Goal: Task Accomplishment & Management: Use online tool/utility

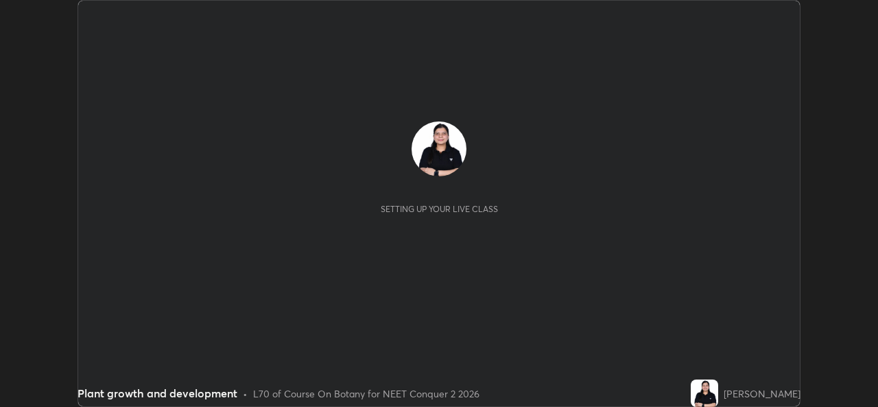
scroll to position [407, 877]
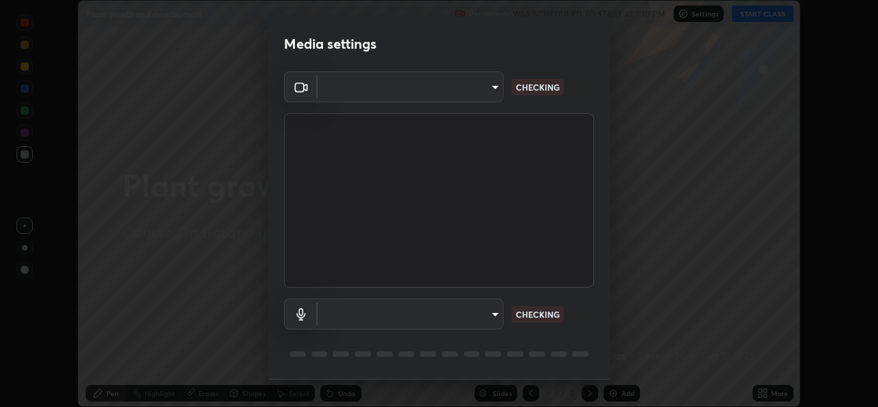
type input "d5dd4d4f0ad50d578cabb58e37a21e958f8cd01c412184e56a13254a0c40bdc7"
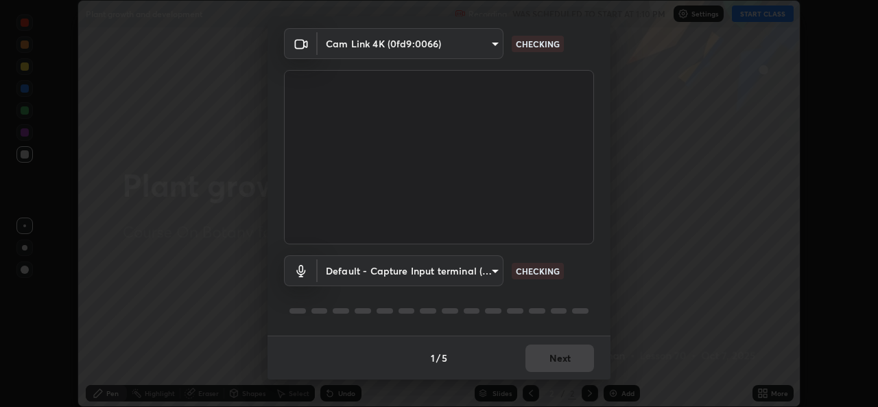
scroll to position [42, 0]
click at [573, 366] on div "1 / 5 Next" at bounding box center [439, 359] width 343 height 44
click at [490, 270] on body "Erase all Plant growth and development Recording WAS SCHEDULED TO START AT 1:10…" at bounding box center [439, 203] width 878 height 407
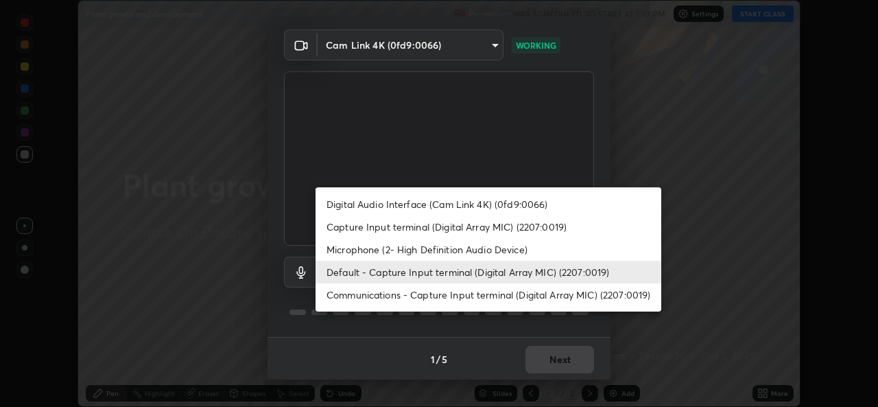
click at [414, 250] on li "Microphone (2- High Definition Audio Device)" at bounding box center [489, 249] width 346 height 23
type input "36cd9f89a23acff87b04cca3604351d0b29241054667b16386bdc59ab177bbc1"
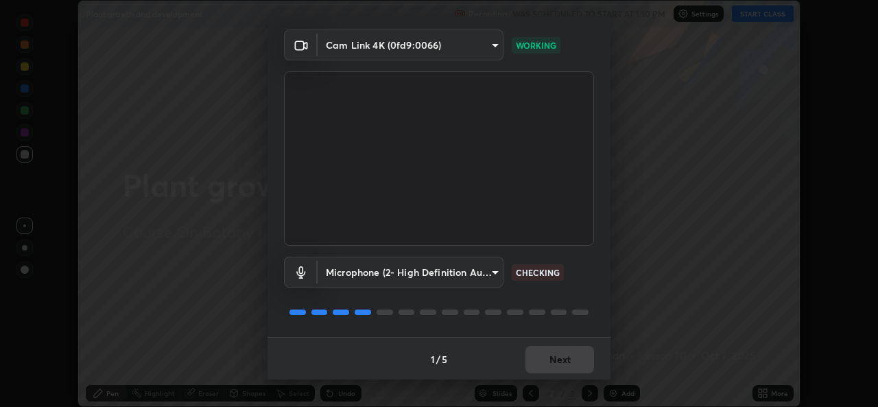
click at [554, 355] on div "1 / 5 Next" at bounding box center [439, 359] width 343 height 44
click at [536, 357] on div "1 / 5 Next" at bounding box center [439, 359] width 343 height 44
click at [529, 359] on div "1 / 5 Next" at bounding box center [439, 359] width 343 height 44
click at [531, 359] on div "1 / 5 Next" at bounding box center [439, 359] width 343 height 44
click at [532, 358] on div "1 / 5 Next" at bounding box center [439, 359] width 343 height 44
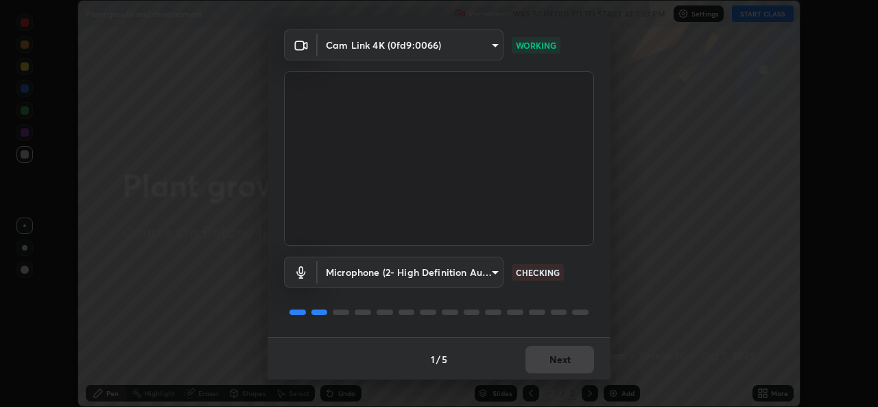
click at [538, 365] on div "1 / 5 Next" at bounding box center [439, 359] width 343 height 44
click at [546, 364] on div "1 / 5 Next" at bounding box center [439, 359] width 343 height 44
click at [544, 366] on div "1 / 5 Next" at bounding box center [439, 359] width 343 height 44
click at [555, 361] on div "1 / 5 Next" at bounding box center [439, 359] width 343 height 44
click at [560, 357] on div "1 / 5 Next" at bounding box center [439, 359] width 343 height 44
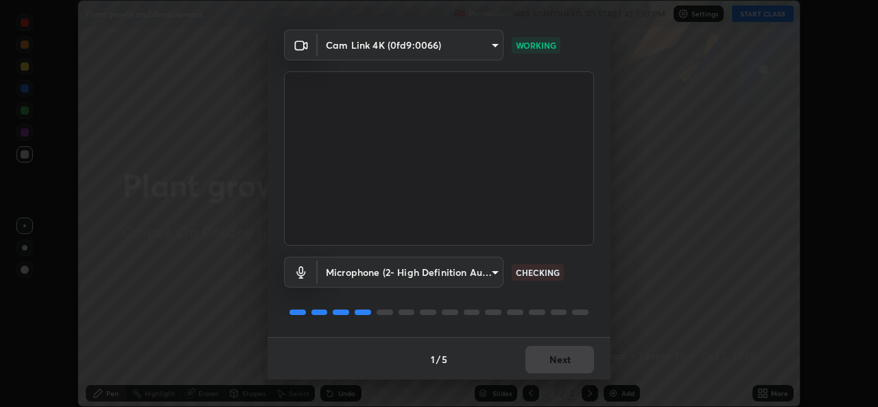
click at [560, 353] on div "1 / 5 Next" at bounding box center [439, 359] width 343 height 44
click at [558, 355] on div "1 / 5 Next" at bounding box center [439, 359] width 343 height 44
click at [557, 359] on button "Next" at bounding box center [559, 359] width 69 height 27
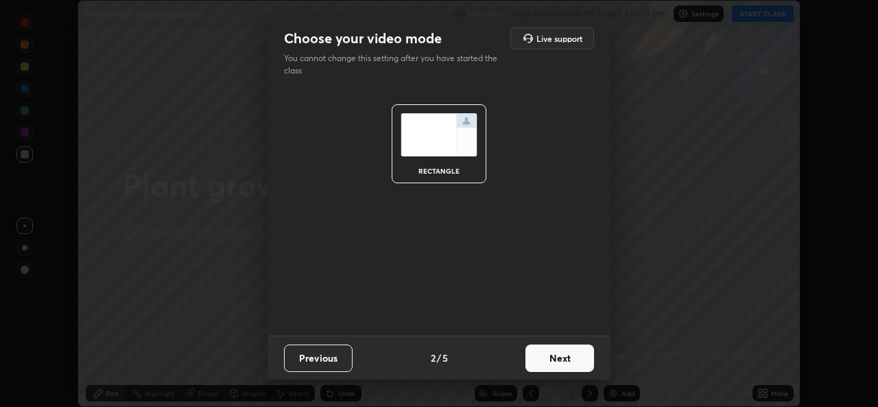
click at [556, 359] on button "Next" at bounding box center [559, 357] width 69 height 27
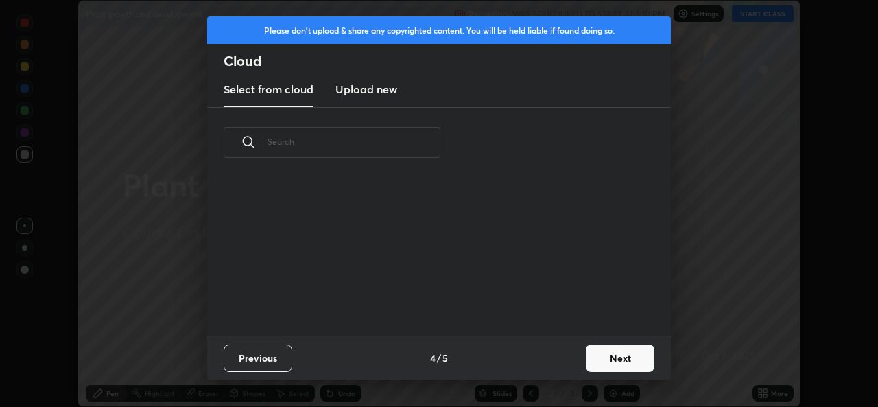
click at [560, 356] on div "Previous 4 / 5 Next" at bounding box center [439, 357] width 464 height 44
click at [561, 356] on div "Previous 4 / 5 Next" at bounding box center [439, 357] width 464 height 44
click at [562, 357] on div "Previous 4 / 5 Next" at bounding box center [439, 357] width 464 height 44
click at [612, 359] on button "Next" at bounding box center [620, 357] width 69 height 27
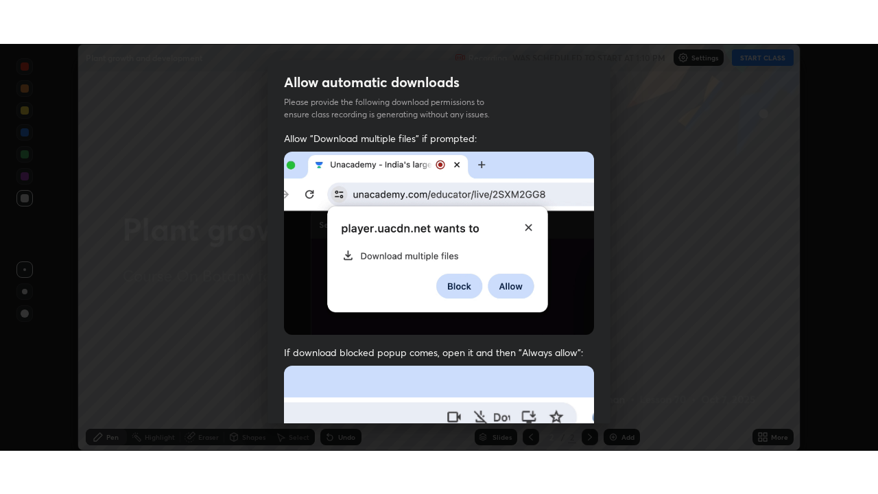
scroll to position [323, 0]
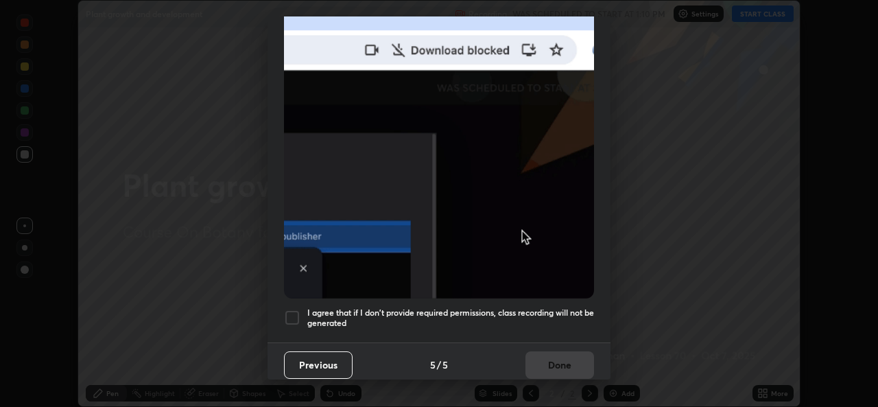
click at [291, 312] on div at bounding box center [292, 317] width 16 height 16
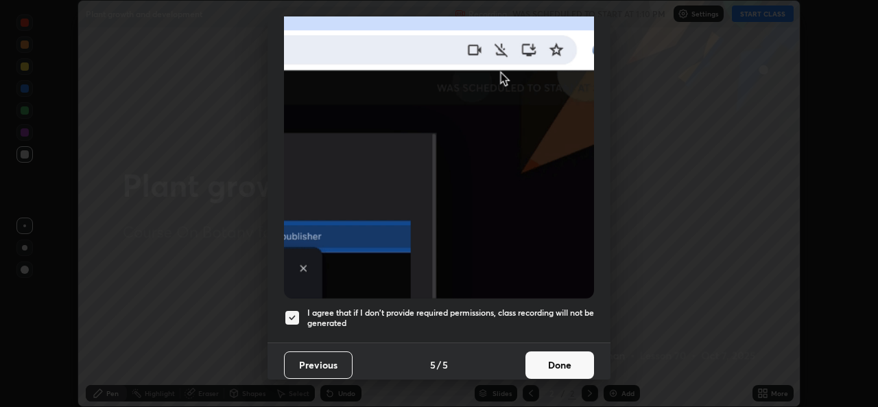
click at [549, 351] on button "Done" at bounding box center [559, 364] width 69 height 27
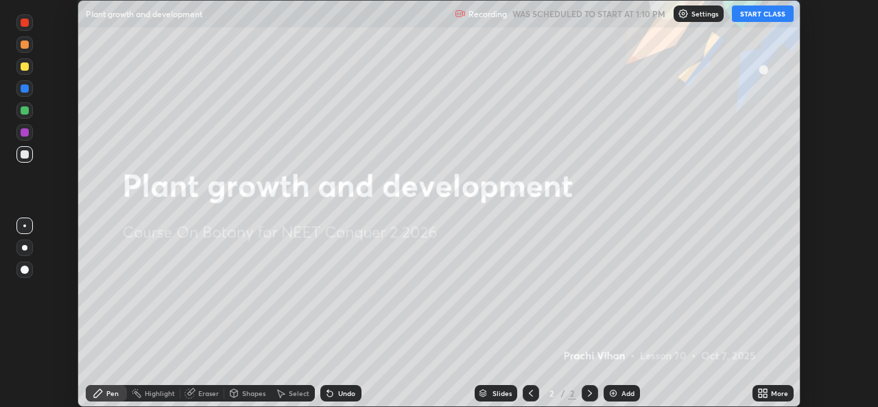
click at [746, 15] on button "START CLASS" at bounding box center [763, 13] width 62 height 16
click at [613, 394] on img at bounding box center [613, 393] width 11 height 11
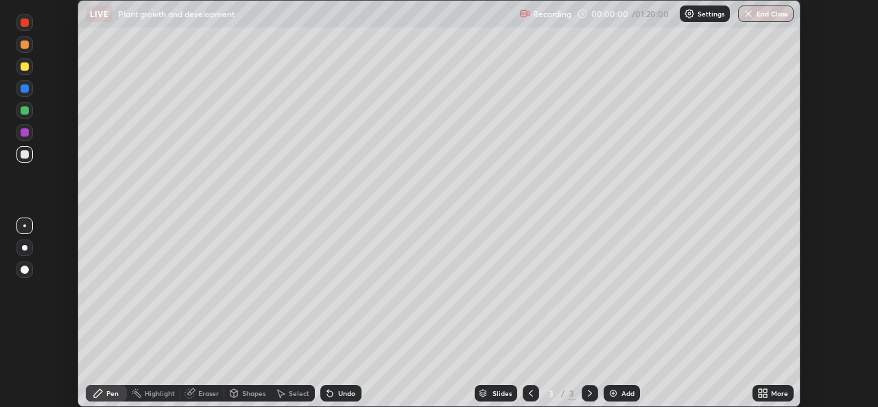
click at [761, 388] on icon at bounding box center [762, 393] width 11 height 11
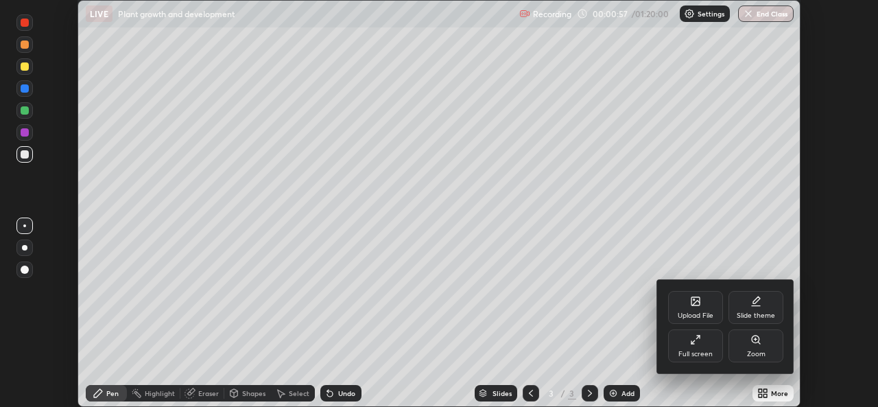
click at [691, 352] on div "Full screen" at bounding box center [695, 354] width 34 height 7
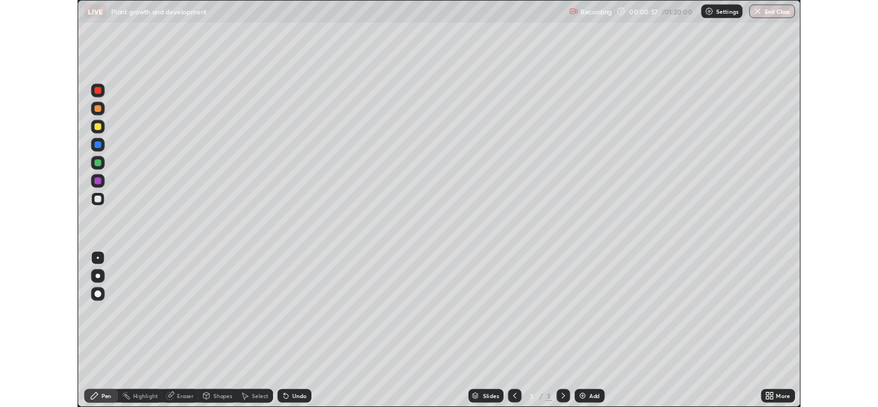
scroll to position [494, 878]
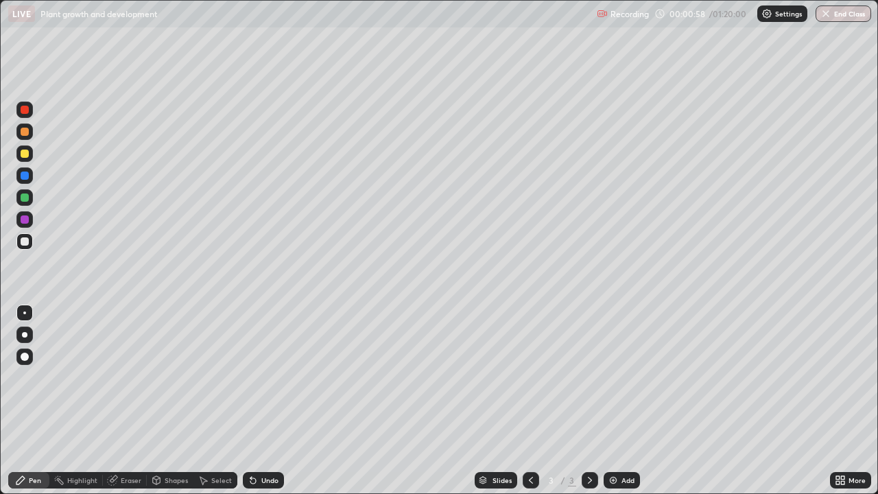
click at [26, 335] on div at bounding box center [24, 334] width 5 height 5
click at [25, 154] on div at bounding box center [25, 154] width 8 height 8
click at [255, 406] on icon at bounding box center [253, 480] width 11 height 11
click at [27, 243] on div at bounding box center [25, 241] width 8 height 8
click at [621, 406] on div "Add" at bounding box center [627, 480] width 13 height 7
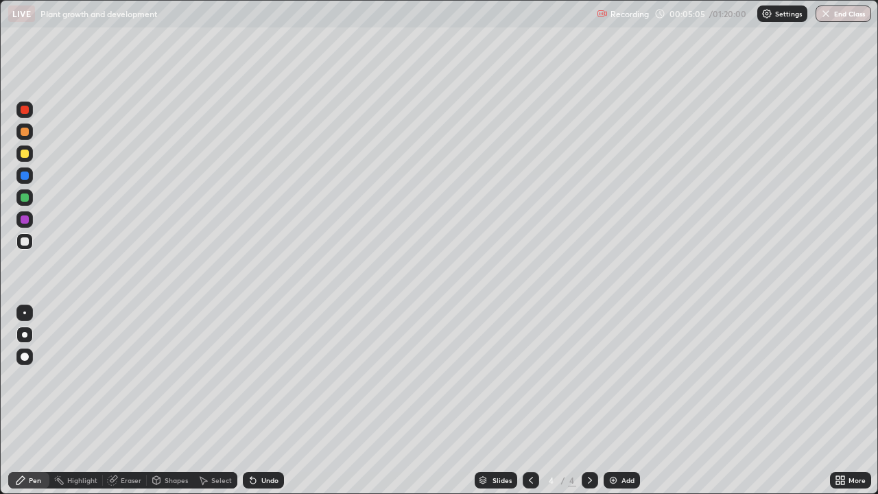
click at [31, 198] on div at bounding box center [24, 197] width 16 height 16
click at [27, 241] on div at bounding box center [25, 241] width 8 height 8
click at [27, 240] on div at bounding box center [25, 241] width 8 height 8
click at [27, 156] on div at bounding box center [25, 154] width 8 height 8
click at [29, 152] on div at bounding box center [24, 153] width 16 height 16
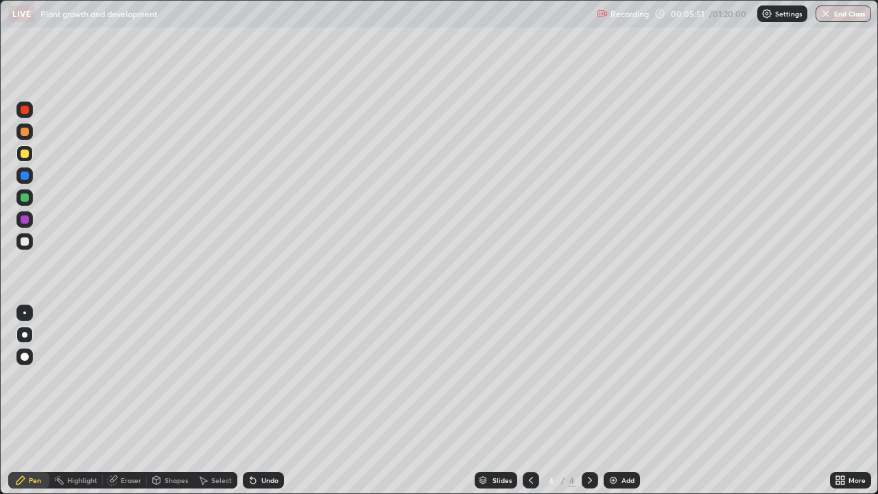
click at [28, 132] on div at bounding box center [25, 132] width 8 height 8
click at [25, 222] on div at bounding box center [25, 219] width 8 height 8
click at [26, 220] on div at bounding box center [25, 219] width 8 height 8
click at [25, 220] on div at bounding box center [25, 219] width 8 height 8
click at [119, 406] on div "Eraser" at bounding box center [125, 480] width 44 height 16
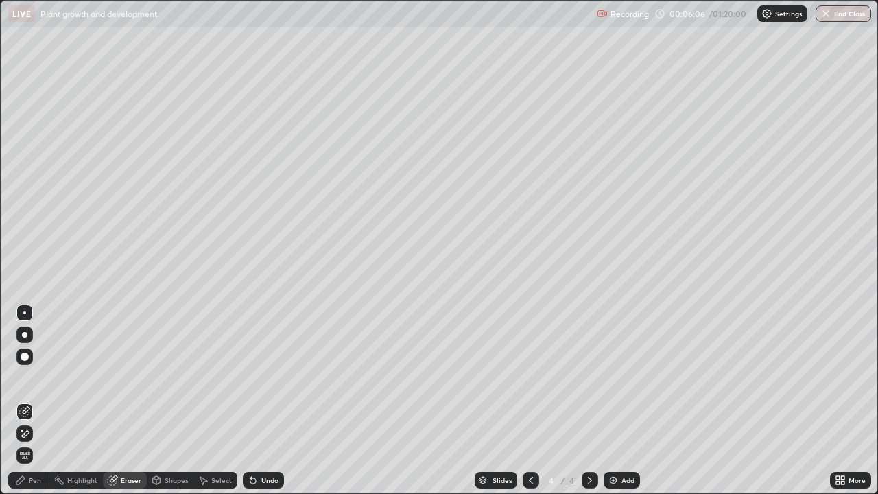
click at [19, 406] on icon at bounding box center [20, 480] width 8 height 8
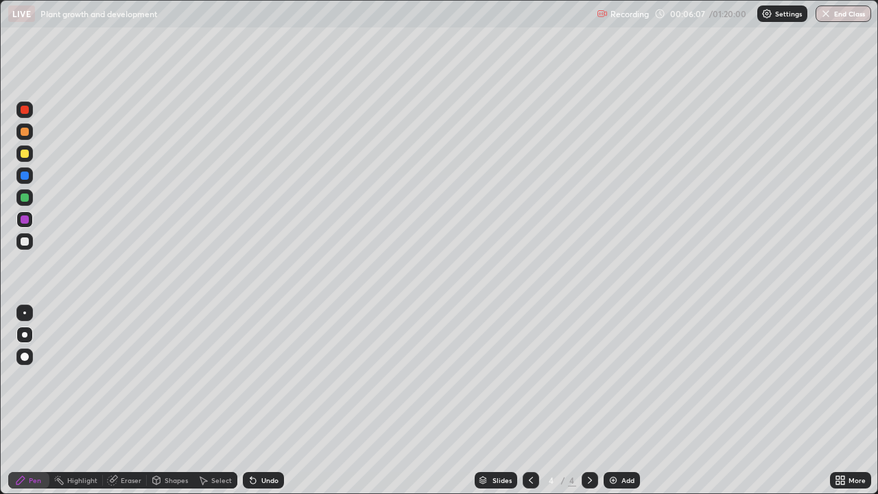
click at [24, 241] on div at bounding box center [25, 241] width 8 height 8
click at [25, 241] on div at bounding box center [25, 241] width 8 height 8
click at [28, 240] on div at bounding box center [25, 241] width 8 height 8
click at [26, 152] on div at bounding box center [25, 154] width 8 height 8
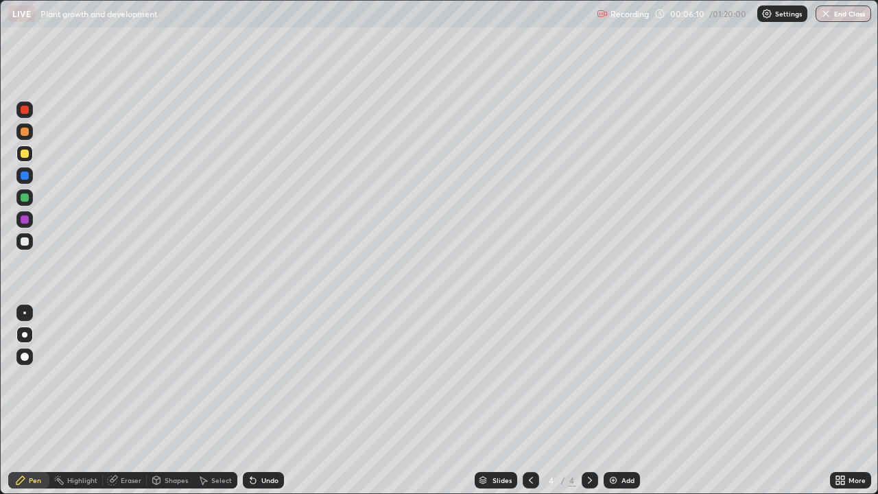
click at [27, 152] on div at bounding box center [25, 154] width 8 height 8
click at [27, 154] on div at bounding box center [25, 154] width 8 height 8
click at [27, 219] on div at bounding box center [25, 219] width 8 height 8
click at [25, 220] on div at bounding box center [25, 219] width 8 height 8
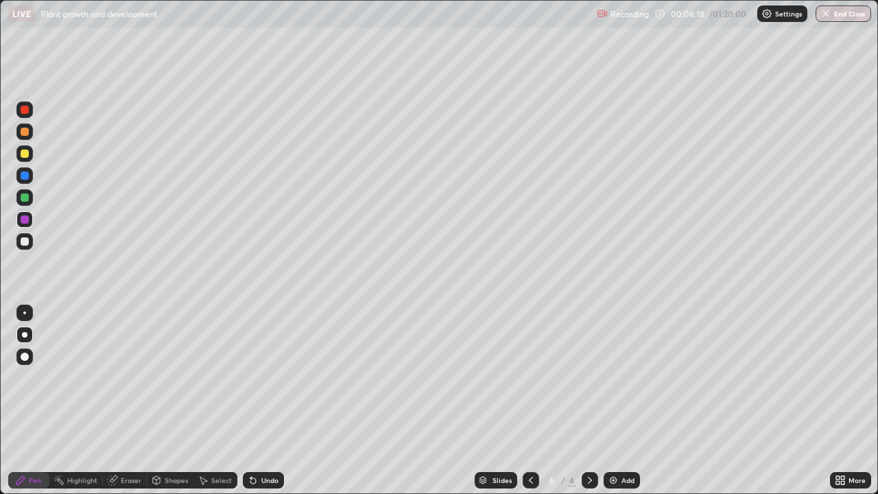
click at [27, 198] on div at bounding box center [25, 197] width 8 height 8
click at [29, 198] on div at bounding box center [24, 197] width 16 height 16
click at [25, 198] on div at bounding box center [25, 197] width 8 height 8
click at [25, 179] on div at bounding box center [25, 175] width 8 height 8
click at [23, 176] on div at bounding box center [25, 175] width 8 height 8
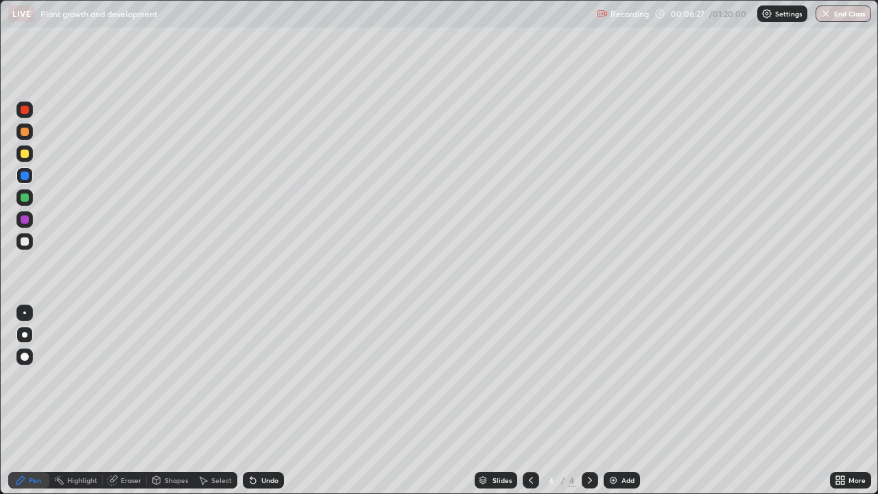
click at [26, 175] on div at bounding box center [25, 175] width 8 height 8
click at [27, 174] on div at bounding box center [25, 175] width 8 height 8
click at [32, 243] on div at bounding box center [24, 241] width 16 height 16
click at [27, 241] on div at bounding box center [25, 241] width 8 height 8
click at [25, 241] on div at bounding box center [25, 241] width 8 height 8
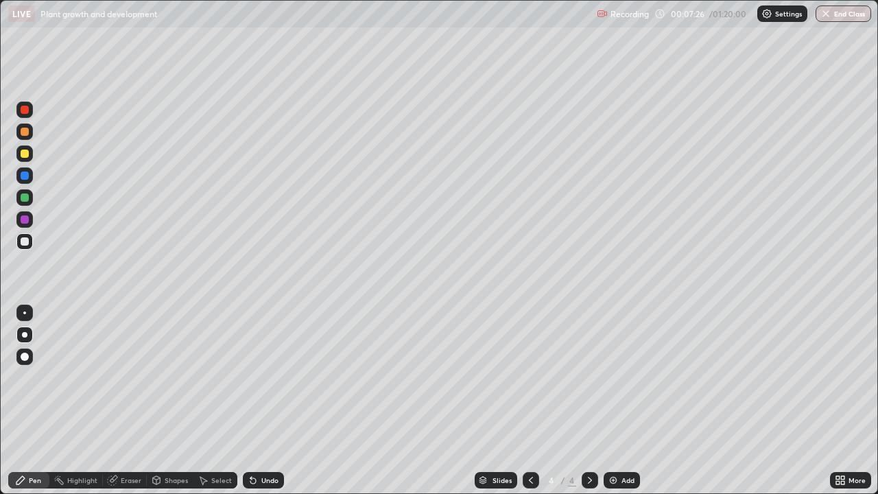
click at [25, 130] on div at bounding box center [25, 132] width 8 height 8
click at [25, 129] on div at bounding box center [25, 132] width 8 height 8
click at [24, 130] on div at bounding box center [25, 132] width 8 height 8
click at [28, 156] on div at bounding box center [25, 154] width 8 height 8
click at [23, 152] on div at bounding box center [25, 154] width 8 height 8
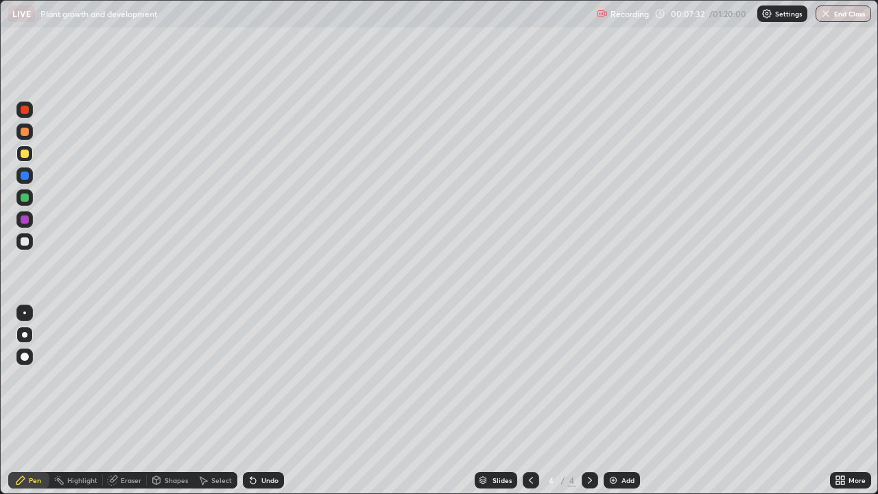
click at [23, 152] on div at bounding box center [25, 154] width 8 height 8
click at [24, 218] on div at bounding box center [25, 219] width 8 height 8
click at [21, 218] on div at bounding box center [25, 219] width 8 height 8
click at [24, 218] on div at bounding box center [25, 219] width 8 height 8
click at [21, 112] on div at bounding box center [25, 110] width 8 height 8
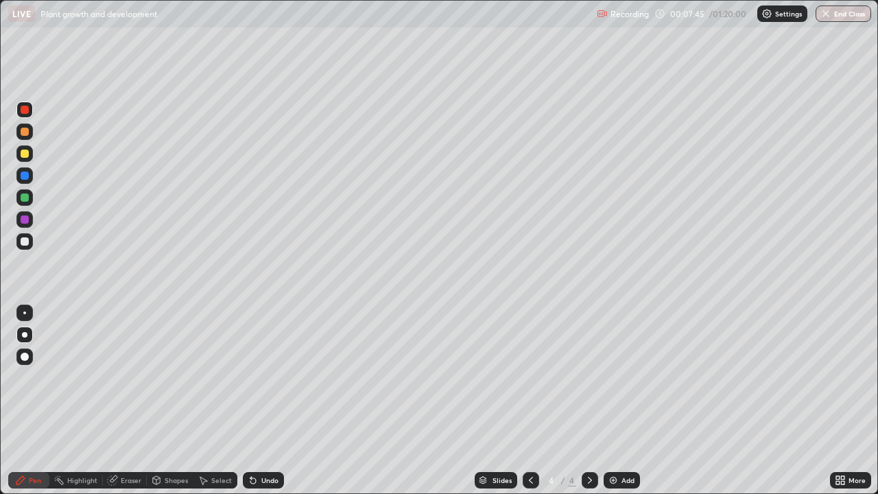
click at [21, 109] on div at bounding box center [25, 110] width 8 height 8
click at [21, 110] on div at bounding box center [25, 110] width 8 height 8
click at [23, 111] on div at bounding box center [25, 110] width 8 height 8
click at [26, 196] on div at bounding box center [25, 197] width 8 height 8
click at [25, 198] on div at bounding box center [25, 197] width 8 height 8
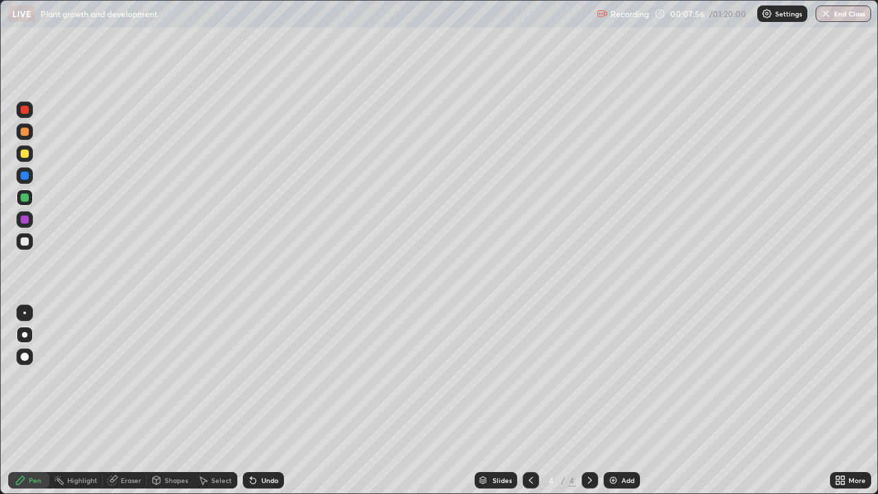
click at [26, 197] on div at bounding box center [25, 197] width 8 height 8
click at [24, 197] on div at bounding box center [25, 197] width 8 height 8
click at [22, 239] on div at bounding box center [25, 241] width 8 height 8
click at [24, 240] on div at bounding box center [25, 241] width 8 height 8
click at [26, 241] on div at bounding box center [25, 241] width 8 height 8
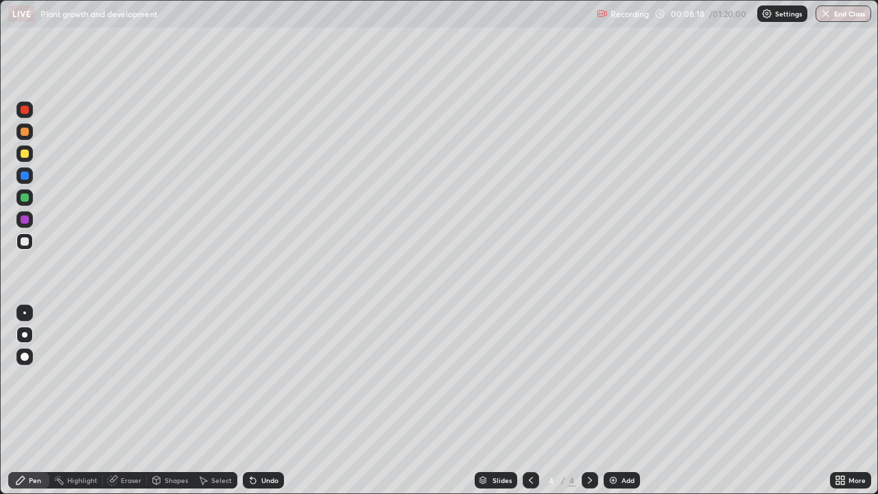
click at [27, 240] on div at bounding box center [25, 241] width 8 height 8
click at [23, 152] on div at bounding box center [25, 154] width 8 height 8
click at [25, 152] on div at bounding box center [25, 154] width 8 height 8
click at [24, 220] on div at bounding box center [25, 219] width 8 height 8
click at [31, 132] on div at bounding box center [24, 131] width 16 height 16
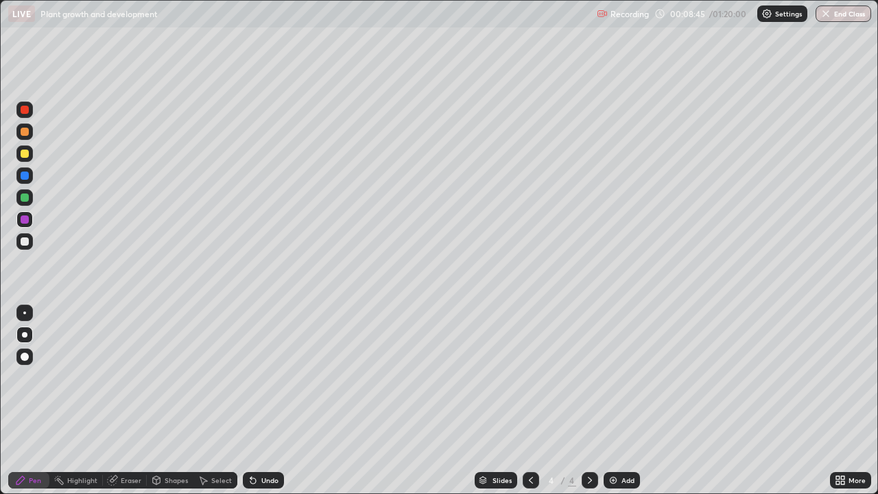
click at [27, 131] on div at bounding box center [25, 132] width 8 height 8
click at [24, 129] on div at bounding box center [25, 132] width 8 height 8
click at [28, 198] on div at bounding box center [25, 197] width 8 height 8
click at [25, 198] on div at bounding box center [25, 197] width 8 height 8
click at [27, 244] on div at bounding box center [25, 241] width 8 height 8
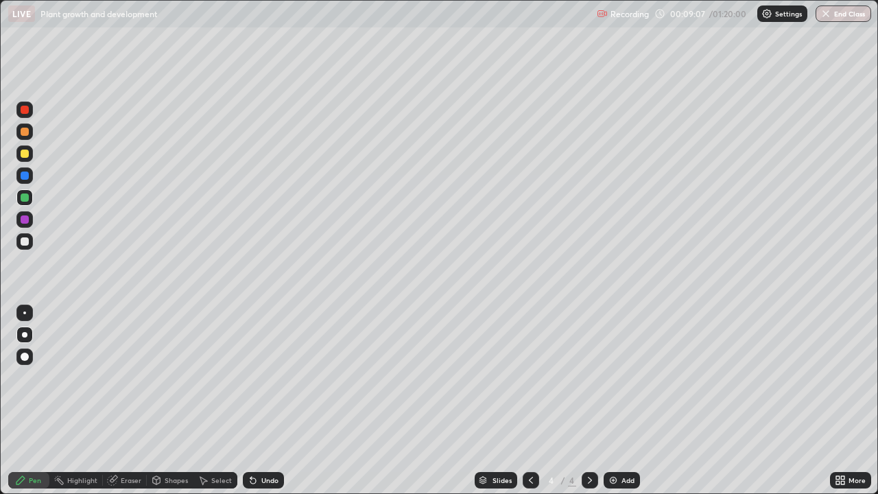
click at [25, 243] on div at bounding box center [25, 241] width 8 height 8
click at [23, 239] on div at bounding box center [25, 241] width 8 height 8
click at [24, 237] on div at bounding box center [25, 241] width 8 height 8
click at [29, 153] on div at bounding box center [24, 153] width 16 height 16
click at [28, 151] on div at bounding box center [25, 154] width 8 height 8
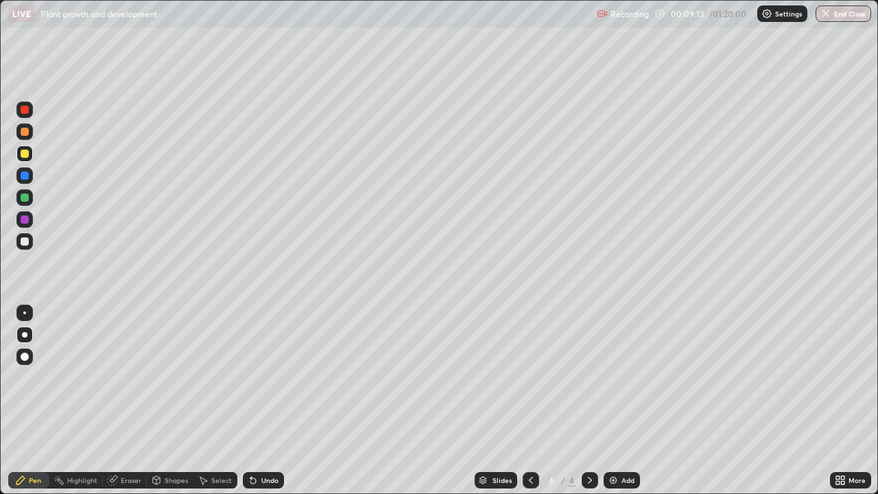
click at [25, 153] on div at bounding box center [25, 154] width 8 height 8
click at [23, 217] on div at bounding box center [25, 219] width 8 height 8
click at [24, 216] on div at bounding box center [25, 219] width 8 height 8
click at [23, 217] on div at bounding box center [25, 219] width 8 height 8
click at [26, 131] on div at bounding box center [25, 132] width 8 height 8
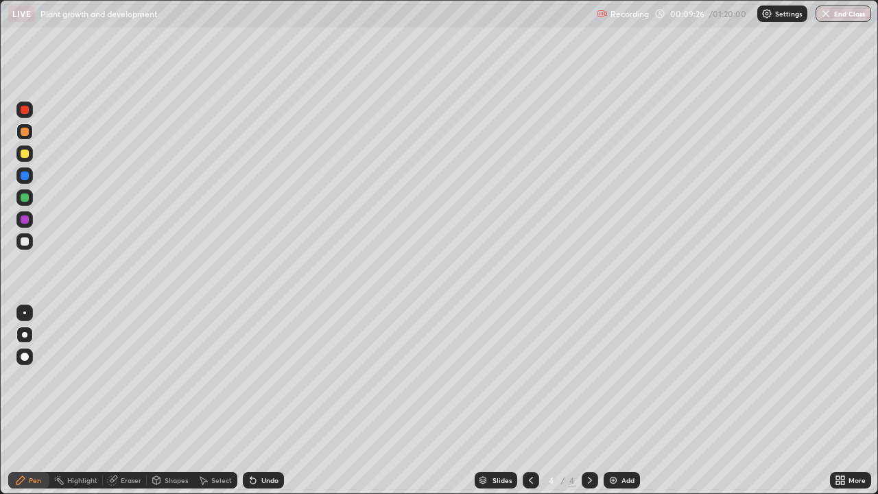
click at [25, 131] on div at bounding box center [25, 132] width 8 height 8
click at [24, 200] on div at bounding box center [25, 197] width 8 height 8
click at [25, 200] on div at bounding box center [25, 197] width 8 height 8
click at [25, 199] on div at bounding box center [25, 197] width 8 height 8
click at [25, 198] on div at bounding box center [25, 197] width 8 height 8
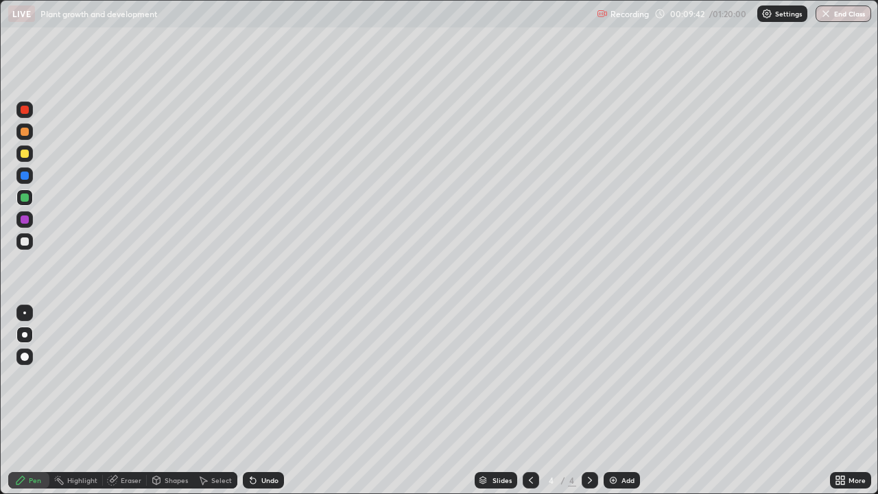
click at [25, 110] on div at bounding box center [25, 110] width 8 height 8
click at [28, 111] on div at bounding box center [25, 110] width 8 height 8
click at [26, 110] on div at bounding box center [25, 110] width 8 height 8
click at [27, 150] on div at bounding box center [25, 154] width 8 height 8
click at [25, 152] on div at bounding box center [25, 154] width 8 height 8
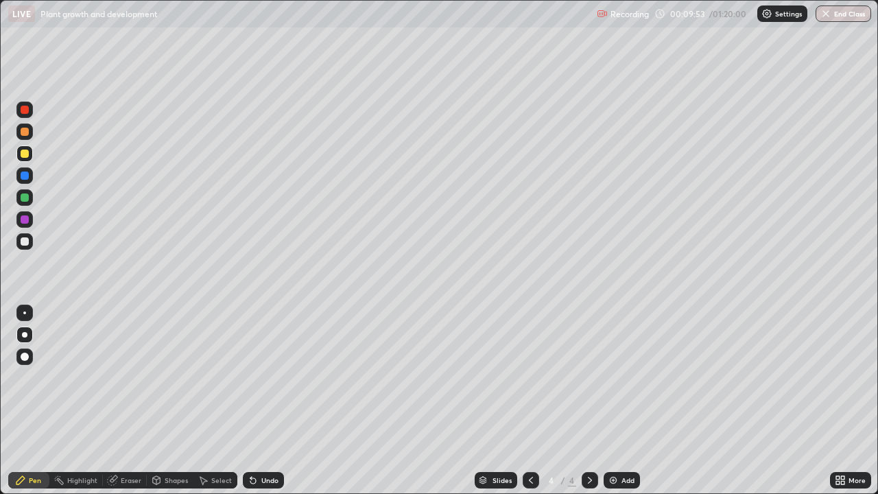
click at [25, 152] on div at bounding box center [25, 154] width 8 height 8
click at [23, 246] on div at bounding box center [24, 241] width 16 height 16
click at [23, 245] on div at bounding box center [25, 241] width 8 height 8
click at [26, 244] on div at bounding box center [25, 241] width 8 height 8
click at [24, 202] on div at bounding box center [24, 197] width 16 height 16
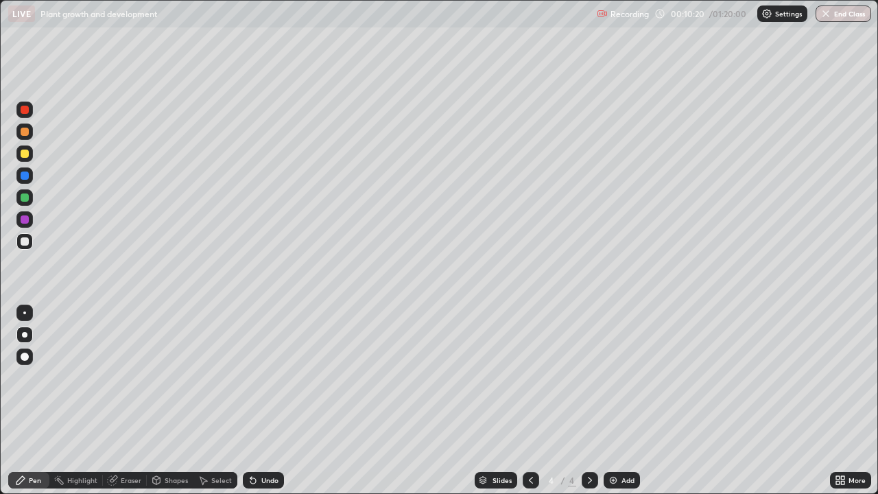
click at [23, 201] on div at bounding box center [25, 197] width 8 height 8
click at [24, 199] on div at bounding box center [25, 197] width 8 height 8
click at [27, 197] on div at bounding box center [25, 197] width 8 height 8
click at [166, 406] on div "Shapes" at bounding box center [176, 480] width 23 height 7
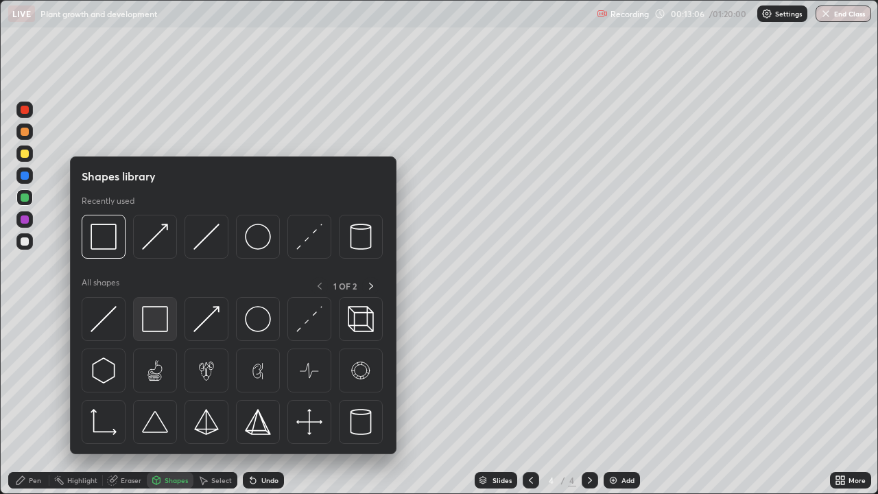
click at [154, 316] on img at bounding box center [155, 319] width 26 height 26
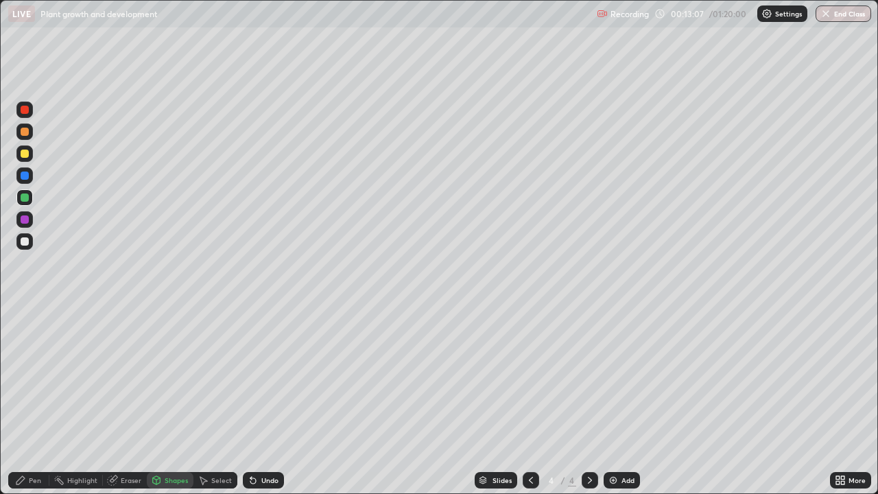
click at [24, 241] on div at bounding box center [25, 241] width 8 height 8
click at [26, 243] on div at bounding box center [25, 241] width 8 height 8
click at [26, 406] on div "Pen" at bounding box center [28, 480] width 41 height 16
click at [21, 200] on div at bounding box center [25, 197] width 8 height 8
click at [26, 200] on div at bounding box center [25, 197] width 8 height 8
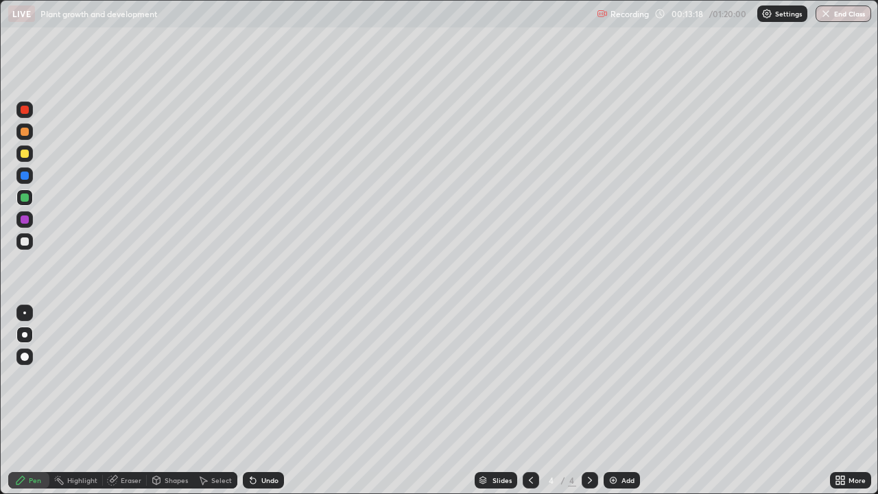
click at [28, 239] on div at bounding box center [25, 241] width 8 height 8
click at [26, 239] on div at bounding box center [25, 241] width 8 height 8
click at [28, 200] on div at bounding box center [25, 197] width 8 height 8
click at [32, 197] on div at bounding box center [24, 197] width 16 height 16
click at [23, 241] on div at bounding box center [25, 241] width 8 height 8
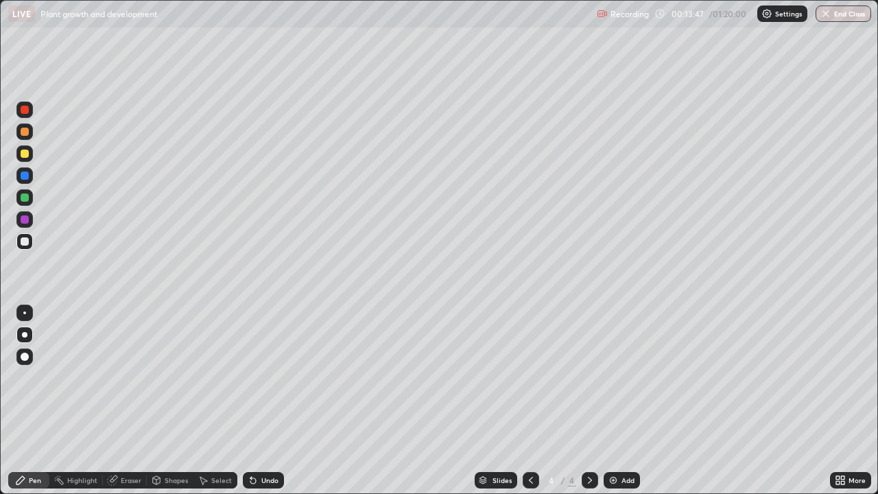
click at [21, 244] on div at bounding box center [25, 241] width 8 height 8
click at [25, 244] on div at bounding box center [25, 241] width 8 height 8
click at [614, 406] on img at bounding box center [613, 480] width 11 height 11
click at [27, 152] on div at bounding box center [25, 154] width 8 height 8
click at [529, 406] on icon at bounding box center [530, 480] width 11 height 11
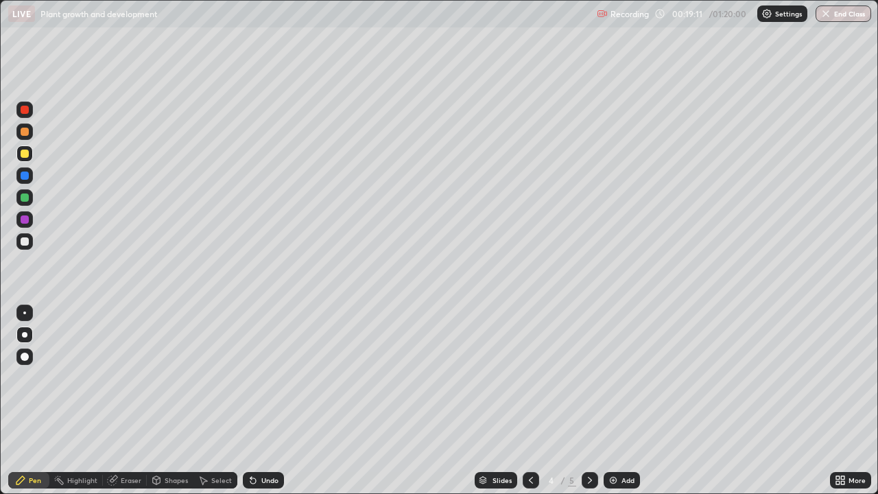
click at [588, 406] on icon at bounding box center [589, 480] width 11 height 11
click at [27, 156] on div at bounding box center [25, 154] width 8 height 8
click at [27, 244] on div at bounding box center [25, 241] width 8 height 8
click at [24, 198] on div at bounding box center [25, 197] width 8 height 8
click at [25, 196] on div at bounding box center [25, 197] width 8 height 8
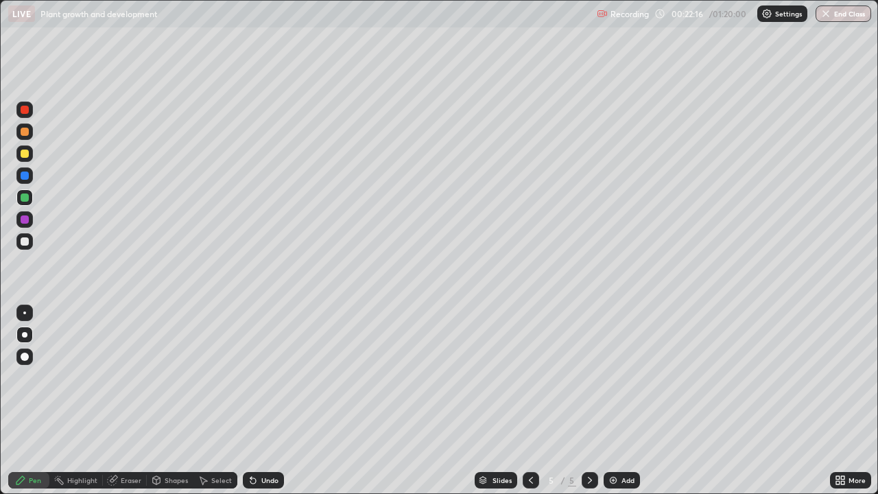
click at [30, 244] on div at bounding box center [24, 241] width 16 height 16
click at [29, 241] on div at bounding box center [24, 241] width 16 height 16
click at [23, 241] on div at bounding box center [25, 241] width 8 height 8
click at [27, 156] on div at bounding box center [25, 154] width 8 height 8
click at [29, 152] on div at bounding box center [24, 153] width 16 height 16
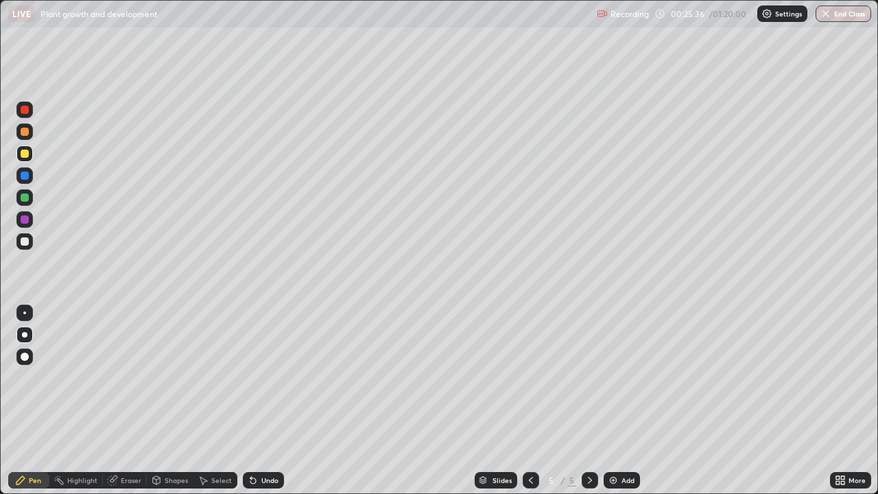
click at [617, 406] on div "Add" at bounding box center [622, 480] width 36 height 16
click at [27, 198] on div at bounding box center [25, 197] width 8 height 8
click at [29, 149] on div at bounding box center [24, 153] width 16 height 16
click at [29, 151] on div at bounding box center [24, 153] width 16 height 16
click at [32, 149] on div at bounding box center [24, 153] width 16 height 16
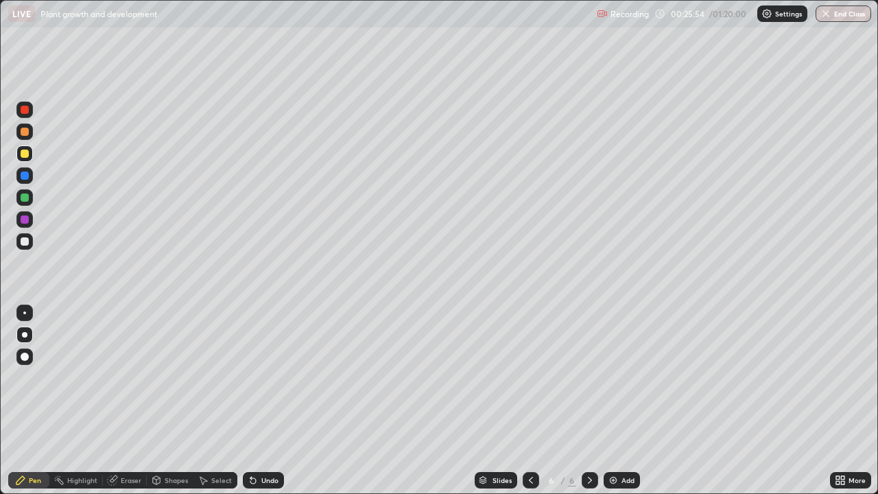
click at [29, 198] on div at bounding box center [24, 197] width 16 height 16
click at [28, 200] on div at bounding box center [25, 197] width 8 height 8
click at [25, 244] on div at bounding box center [25, 241] width 8 height 8
click at [26, 242] on div at bounding box center [25, 241] width 8 height 8
click at [27, 154] on div at bounding box center [25, 154] width 8 height 8
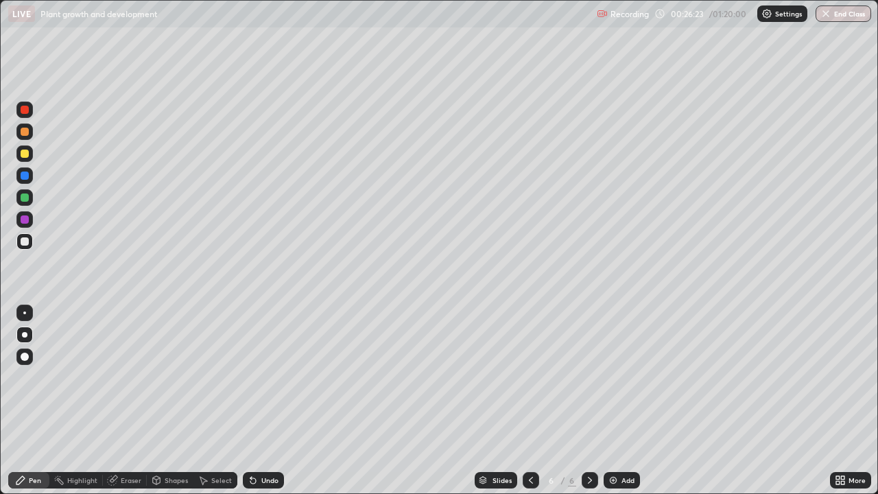
click at [27, 156] on div at bounding box center [25, 154] width 8 height 8
click at [29, 154] on div at bounding box center [24, 153] width 16 height 16
click at [615, 406] on img at bounding box center [613, 480] width 11 height 11
click at [26, 200] on div at bounding box center [25, 197] width 8 height 8
click at [28, 239] on div at bounding box center [25, 241] width 8 height 8
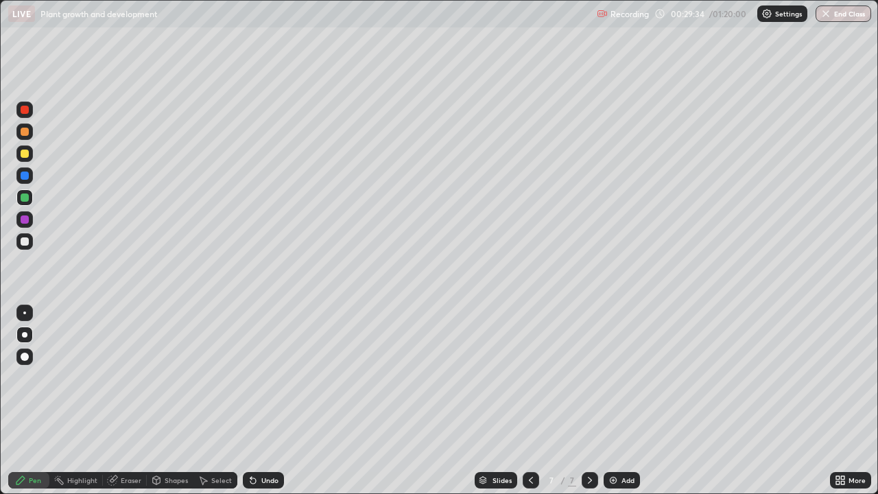
click at [31, 239] on div at bounding box center [24, 241] width 16 height 16
click at [26, 200] on div at bounding box center [25, 197] width 8 height 8
click at [29, 197] on div at bounding box center [24, 197] width 16 height 16
click at [27, 243] on div at bounding box center [25, 241] width 8 height 8
click at [25, 241] on div at bounding box center [25, 241] width 8 height 8
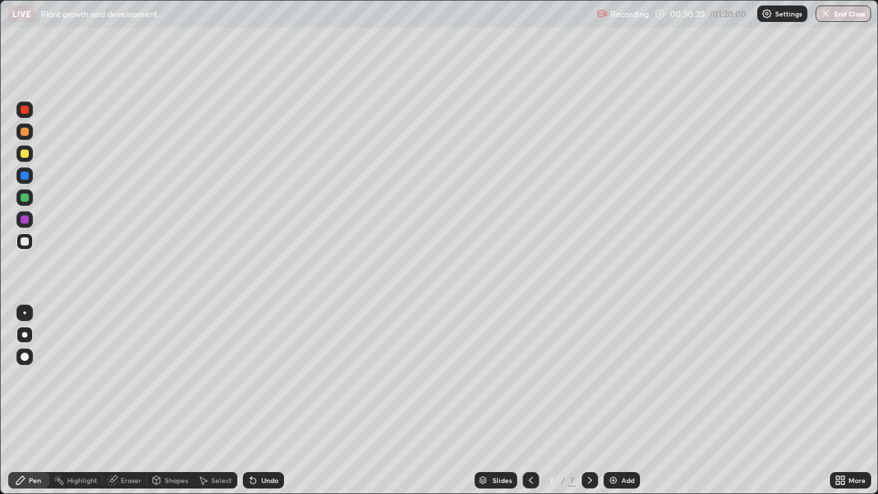
click at [24, 242] on div at bounding box center [25, 241] width 8 height 8
click at [24, 243] on div at bounding box center [25, 241] width 8 height 8
click at [25, 242] on div at bounding box center [25, 241] width 8 height 8
click at [26, 198] on div at bounding box center [25, 197] width 8 height 8
click at [25, 195] on div at bounding box center [25, 197] width 8 height 8
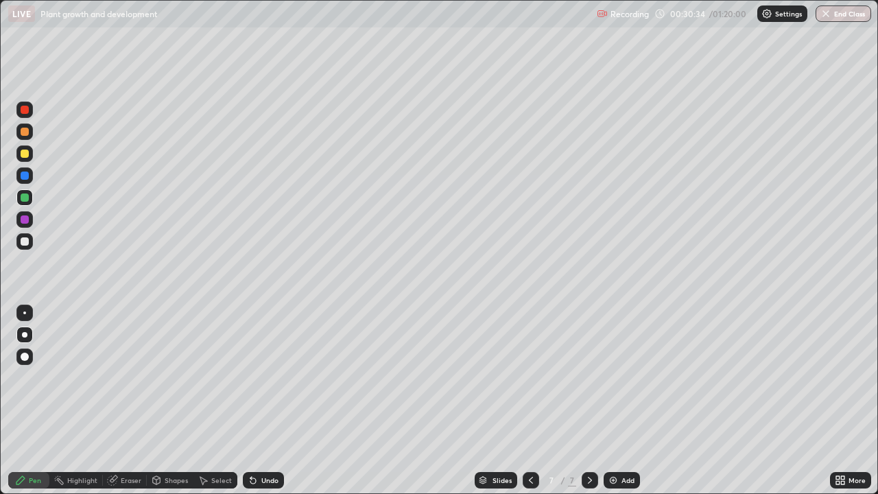
click at [31, 244] on div at bounding box center [24, 241] width 16 height 16
click at [25, 245] on div at bounding box center [25, 241] width 8 height 8
click at [24, 244] on div at bounding box center [25, 241] width 8 height 8
click at [27, 197] on div at bounding box center [25, 197] width 8 height 8
click at [23, 196] on div at bounding box center [25, 197] width 8 height 8
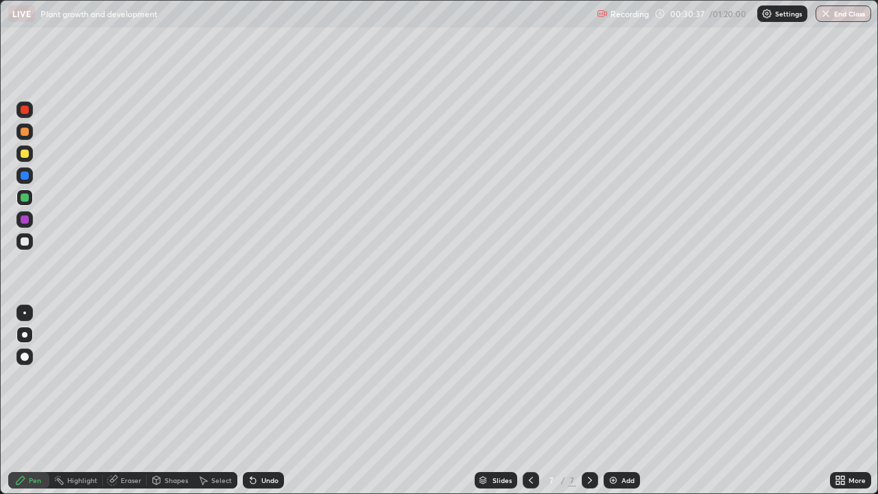
click at [25, 198] on div at bounding box center [25, 197] width 8 height 8
click at [27, 240] on div at bounding box center [25, 241] width 8 height 8
click at [27, 200] on div at bounding box center [25, 197] width 8 height 8
click at [27, 198] on div at bounding box center [25, 197] width 8 height 8
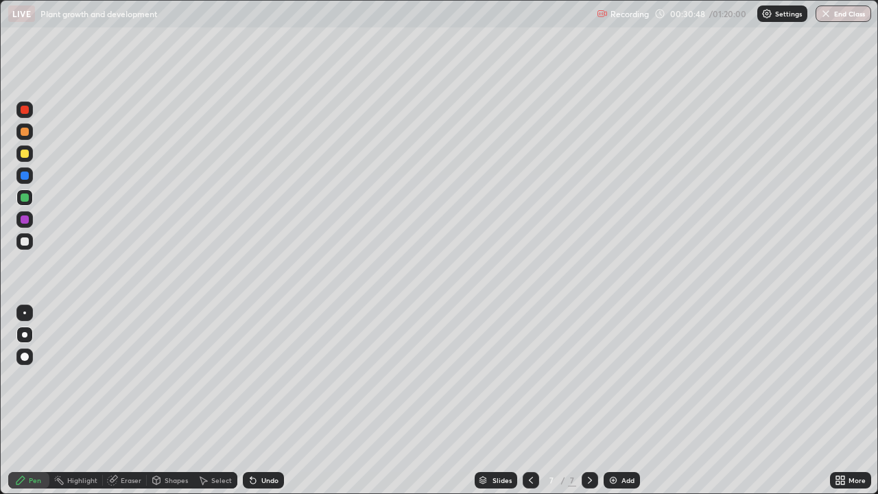
click at [27, 196] on div at bounding box center [25, 197] width 8 height 8
click at [26, 237] on div at bounding box center [25, 241] width 8 height 8
click at [21, 241] on div at bounding box center [25, 241] width 8 height 8
click at [25, 244] on div at bounding box center [25, 241] width 8 height 8
click at [24, 240] on div at bounding box center [25, 241] width 8 height 8
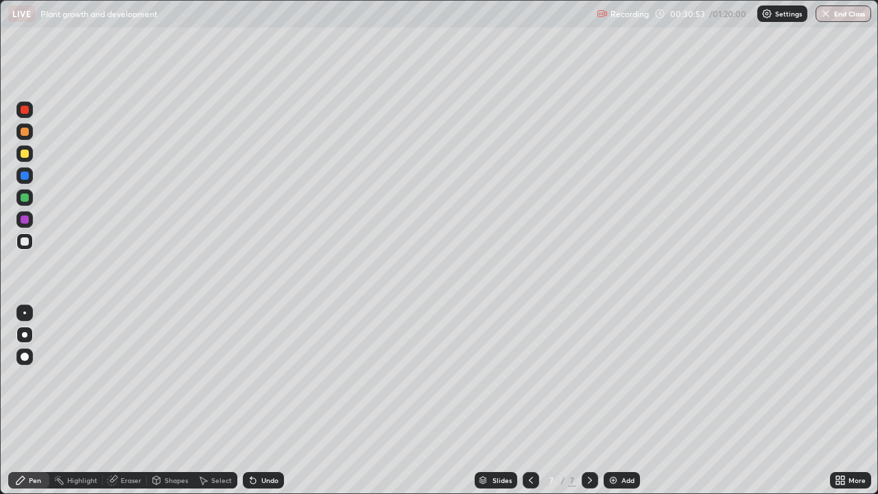
click at [25, 238] on div at bounding box center [25, 241] width 8 height 8
click at [173, 406] on div "Shapes" at bounding box center [176, 480] width 23 height 7
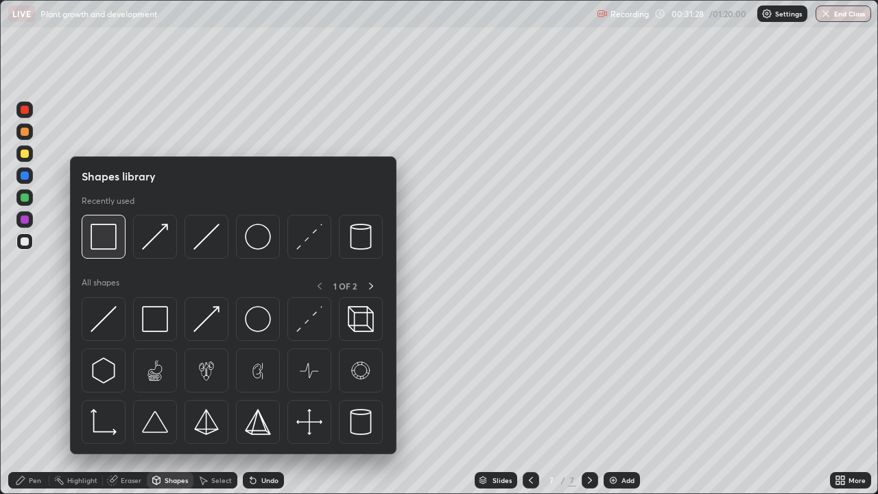
click at [109, 230] on img at bounding box center [104, 237] width 26 height 26
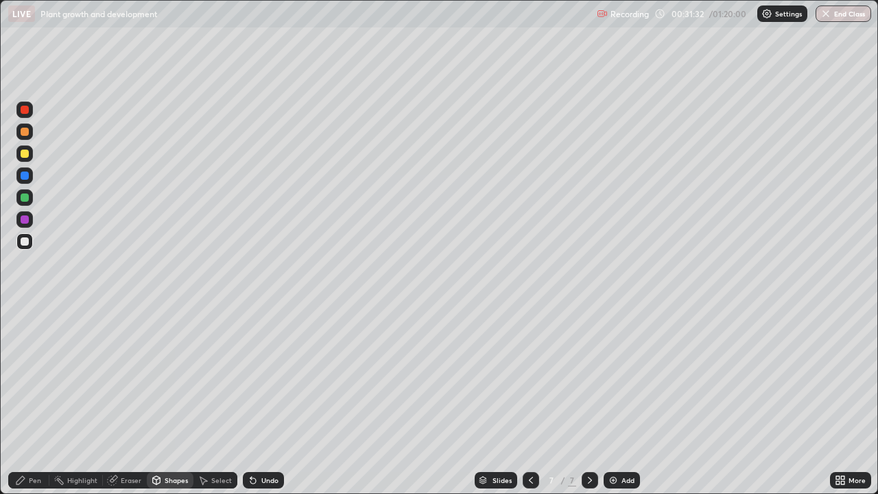
click at [37, 406] on div "Pen" at bounding box center [35, 480] width 12 height 7
click at [265, 406] on div "Undo" at bounding box center [269, 480] width 17 height 7
click at [261, 406] on div "Undo" at bounding box center [269, 480] width 17 height 7
click at [263, 406] on div "Undo" at bounding box center [269, 480] width 17 height 7
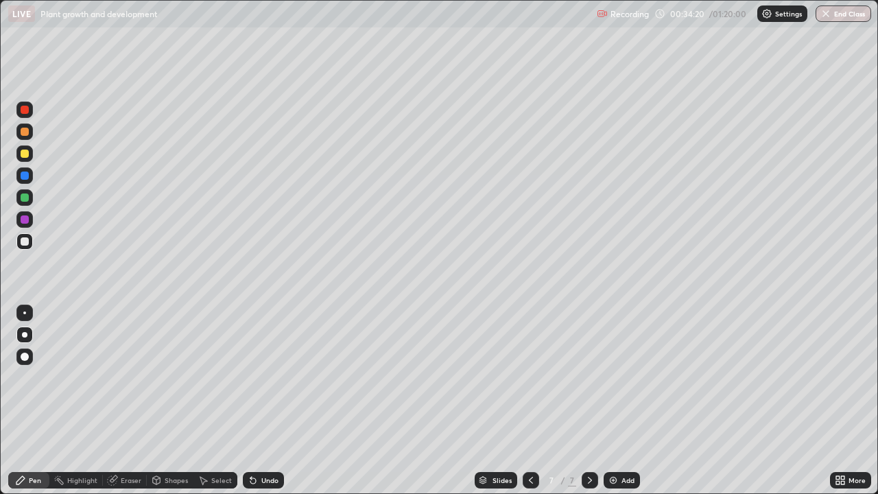
click at [849, 406] on div "More" at bounding box center [857, 480] width 17 height 7
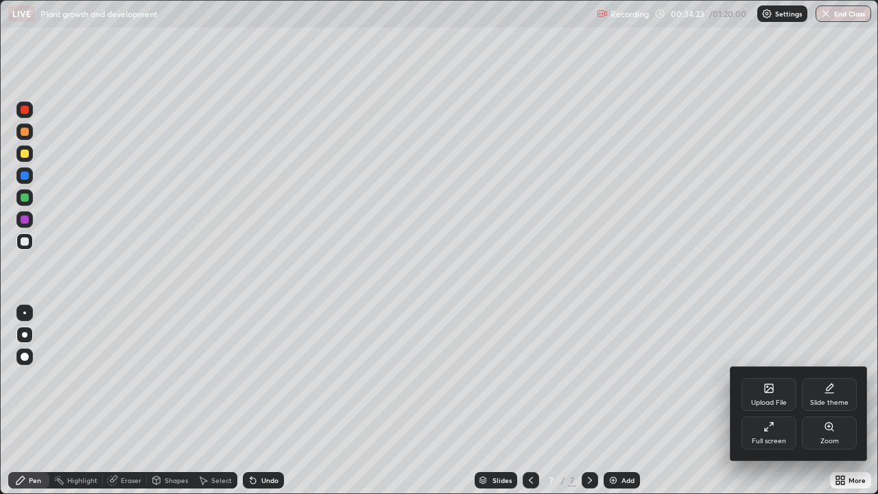
click at [844, 276] on div at bounding box center [439, 247] width 878 height 494
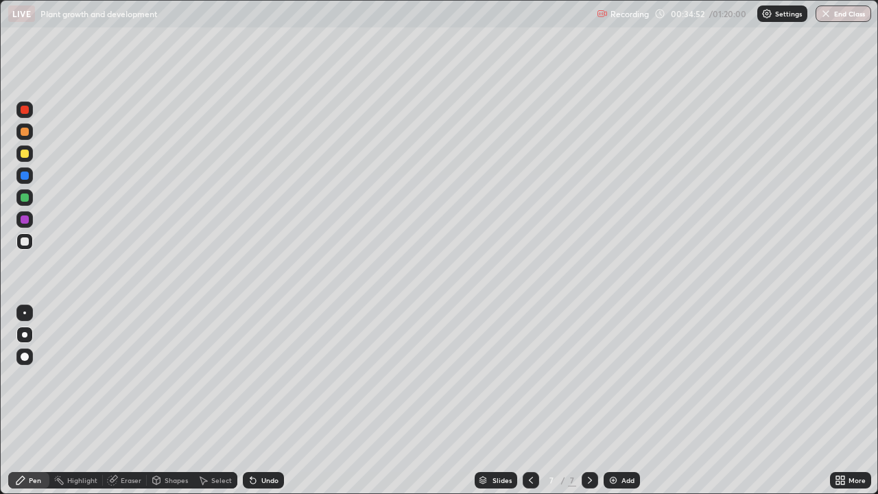
click at [861, 406] on div "More" at bounding box center [857, 480] width 17 height 7
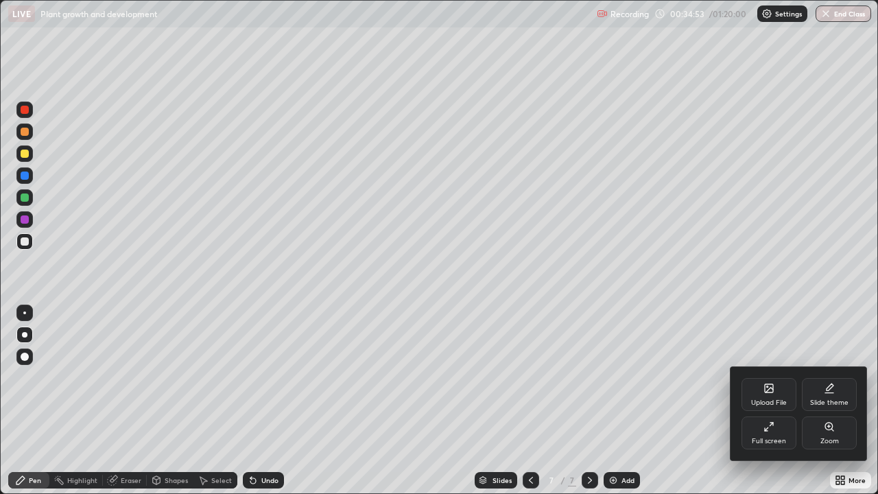
click at [772, 406] on icon at bounding box center [768, 426] width 11 height 11
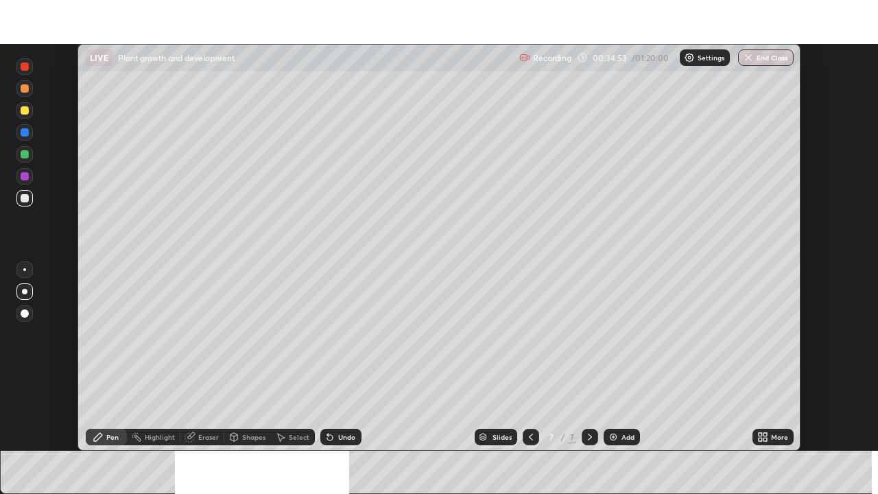
scroll to position [68187, 67716]
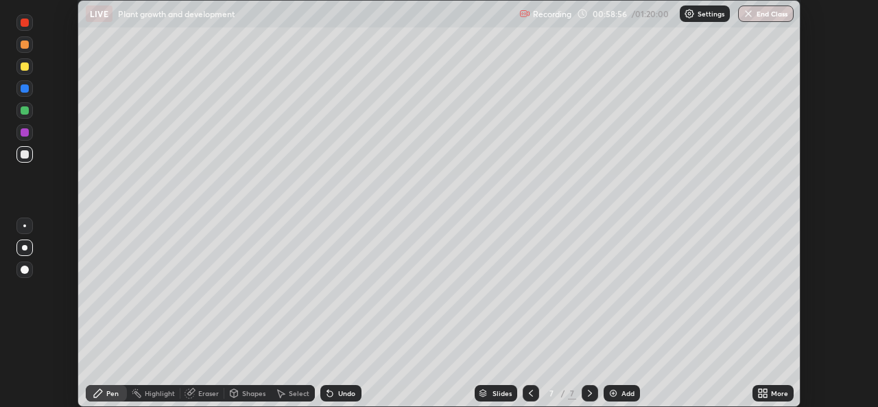
click at [617, 392] on img at bounding box center [613, 393] width 11 height 11
click at [766, 390] on icon at bounding box center [764, 390] width 3 height 3
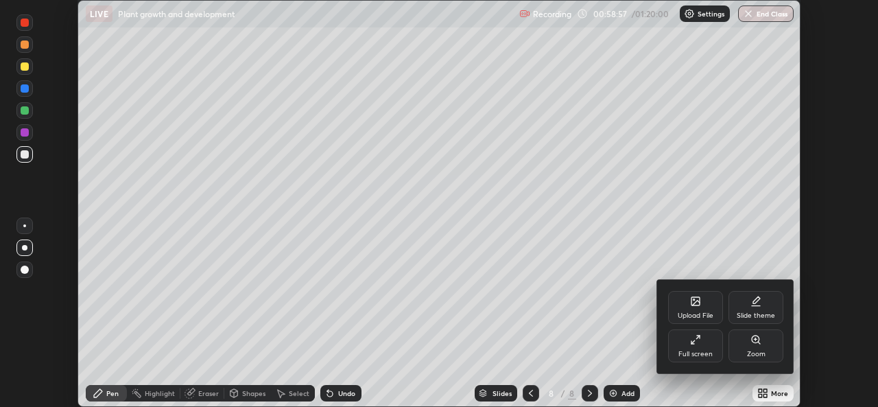
click at [685, 346] on div "Full screen" at bounding box center [695, 345] width 55 height 33
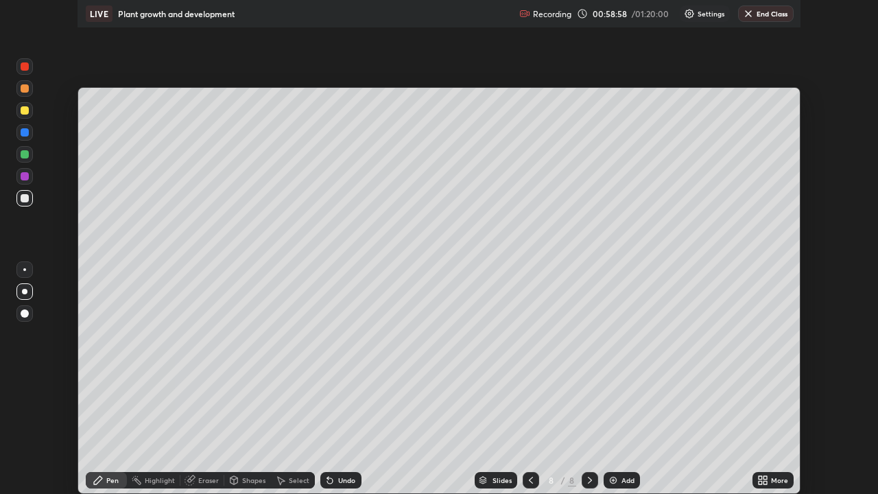
scroll to position [494, 878]
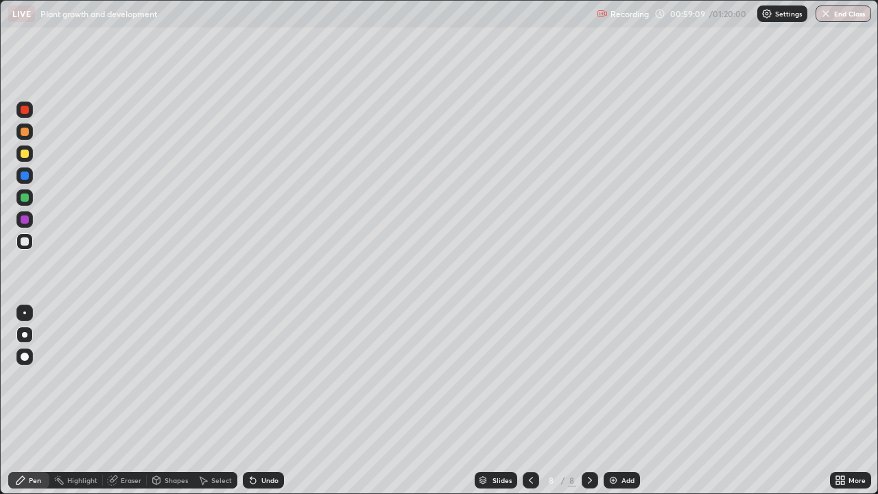
click at [34, 406] on div "Pen" at bounding box center [35, 480] width 12 height 7
click at [25, 406] on icon at bounding box center [20, 480] width 11 height 11
click at [28, 152] on div at bounding box center [25, 154] width 8 height 8
click at [158, 406] on icon at bounding box center [157, 480] width 8 height 8
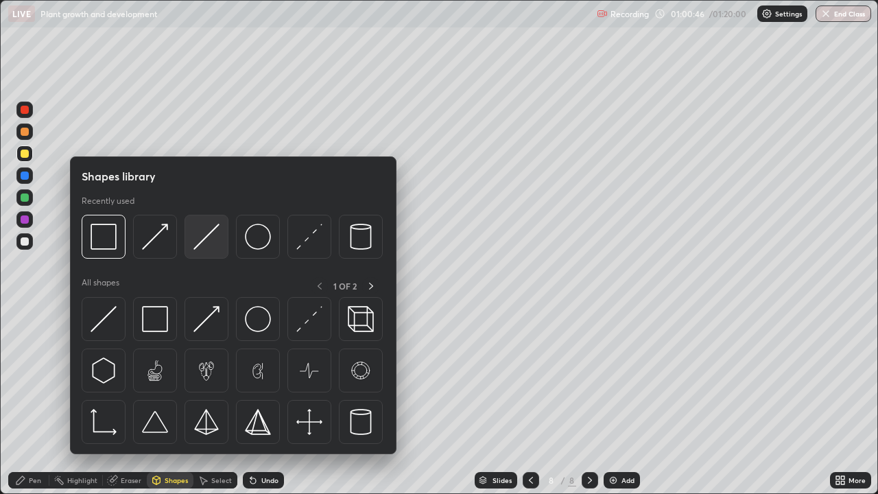
click at [206, 244] on img at bounding box center [206, 237] width 26 height 26
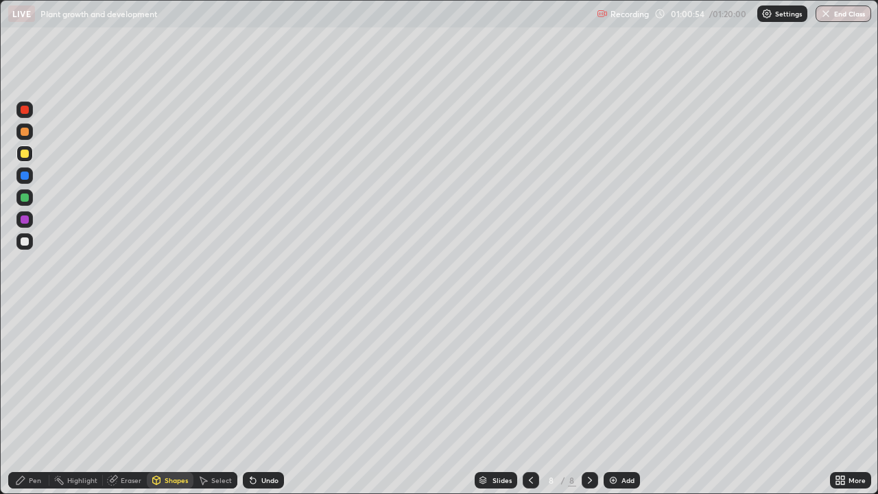
click at [27, 406] on div "Pen" at bounding box center [28, 480] width 41 height 16
click at [25, 241] on div at bounding box center [25, 241] width 8 height 8
click at [26, 241] on div at bounding box center [25, 241] width 8 height 8
click at [25, 198] on div at bounding box center [25, 197] width 8 height 8
click at [23, 198] on div at bounding box center [25, 197] width 8 height 8
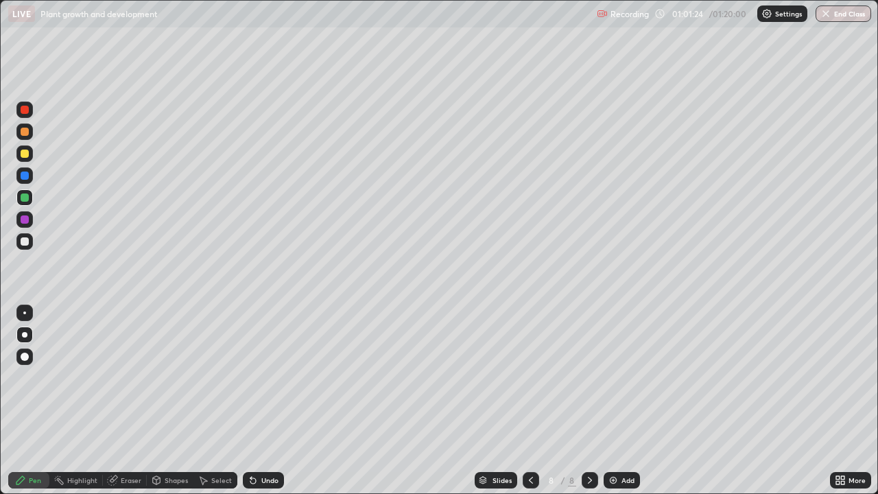
click at [27, 197] on div at bounding box center [25, 197] width 8 height 8
click at [21, 244] on div at bounding box center [25, 241] width 8 height 8
click at [21, 241] on div at bounding box center [25, 241] width 8 height 8
click at [24, 239] on div at bounding box center [25, 241] width 8 height 8
click at [29, 238] on div at bounding box center [24, 241] width 16 height 16
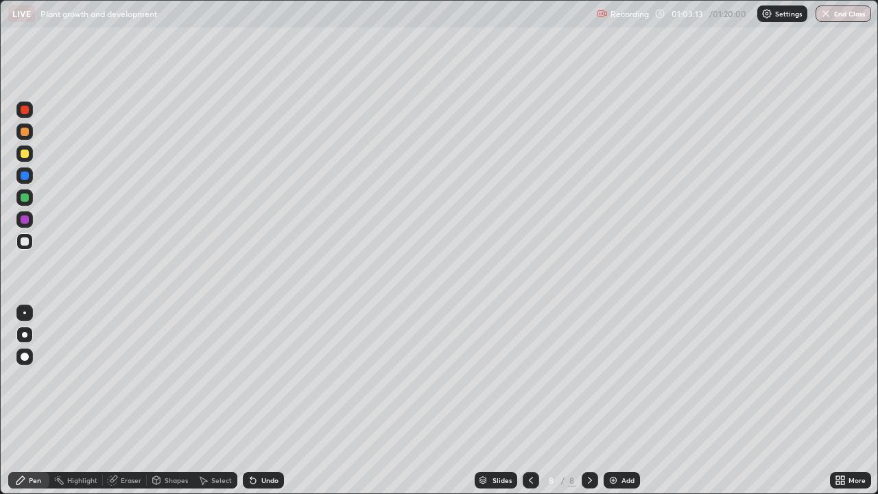
click at [27, 200] on div at bounding box center [25, 197] width 8 height 8
click at [25, 198] on div at bounding box center [25, 197] width 8 height 8
click at [27, 176] on div at bounding box center [25, 175] width 8 height 8
click at [21, 177] on div at bounding box center [25, 175] width 8 height 8
click at [23, 174] on div at bounding box center [25, 175] width 8 height 8
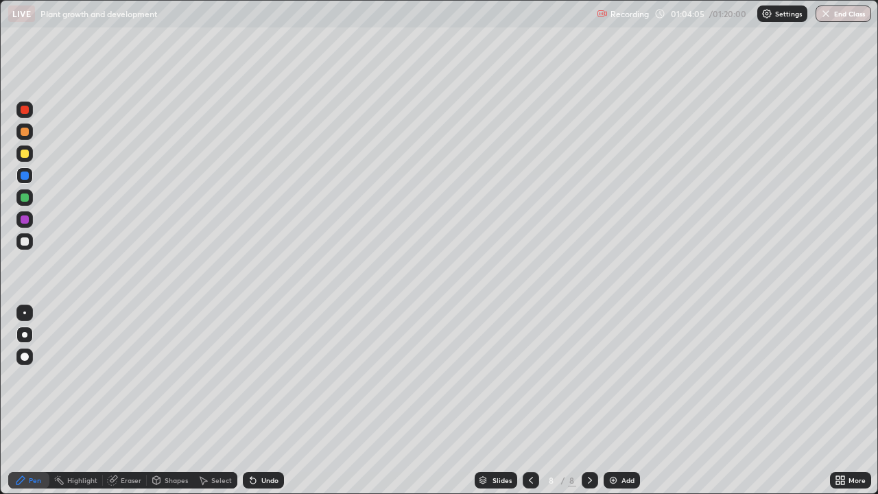
click at [25, 220] on div at bounding box center [25, 219] width 8 height 8
click at [23, 219] on div at bounding box center [25, 219] width 8 height 8
click at [22, 220] on div at bounding box center [25, 219] width 8 height 8
click at [25, 241] on div at bounding box center [25, 241] width 8 height 8
click at [26, 240] on div at bounding box center [25, 241] width 8 height 8
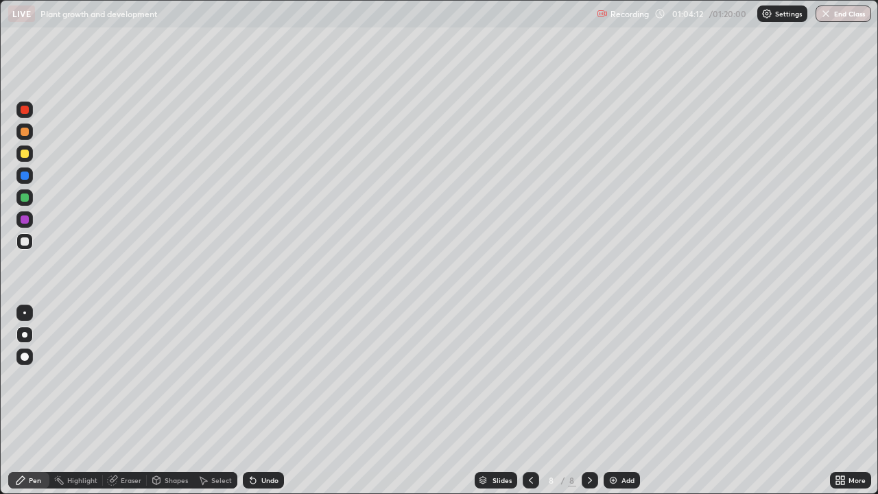
click at [26, 240] on div at bounding box center [25, 241] width 8 height 8
click at [25, 241] on div at bounding box center [25, 241] width 8 height 8
click at [25, 154] on div at bounding box center [25, 154] width 8 height 8
click at [25, 132] on div at bounding box center [25, 132] width 8 height 8
click at [28, 133] on div at bounding box center [25, 132] width 8 height 8
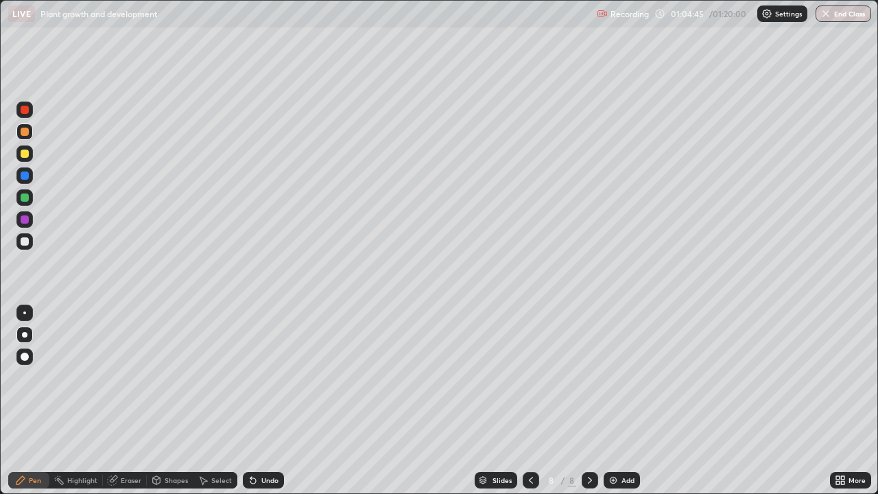
click at [26, 132] on div at bounding box center [25, 132] width 8 height 8
click at [24, 240] on div at bounding box center [25, 241] width 8 height 8
click at [24, 237] on div at bounding box center [25, 241] width 8 height 8
click at [24, 236] on div at bounding box center [24, 241] width 16 height 16
click at [27, 199] on div at bounding box center [25, 197] width 8 height 8
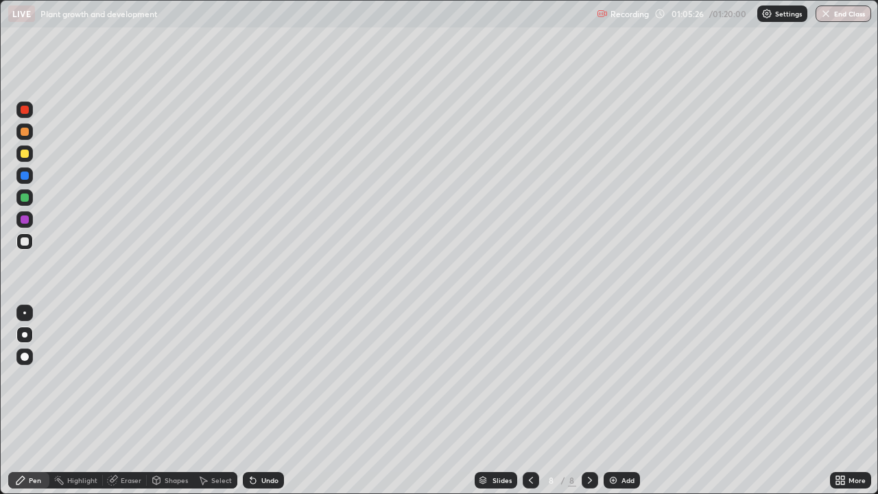
click at [24, 200] on div at bounding box center [25, 197] width 8 height 8
click at [26, 198] on div at bounding box center [25, 197] width 8 height 8
click at [32, 179] on div at bounding box center [24, 175] width 16 height 16
click at [25, 174] on div at bounding box center [25, 175] width 8 height 8
click at [28, 152] on div at bounding box center [25, 154] width 8 height 8
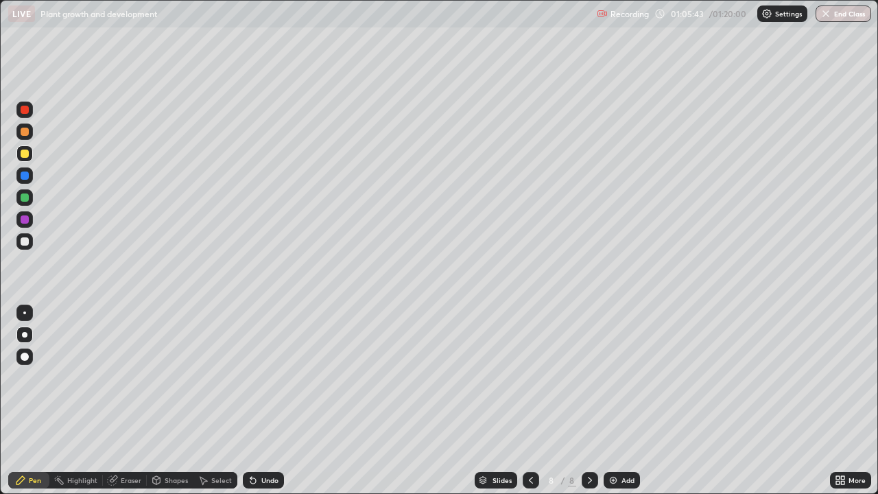
click at [25, 150] on div at bounding box center [25, 154] width 8 height 8
click at [25, 152] on div at bounding box center [25, 154] width 8 height 8
click at [26, 244] on div at bounding box center [25, 241] width 8 height 8
click at [21, 244] on div at bounding box center [25, 241] width 8 height 8
click at [22, 242] on div at bounding box center [25, 241] width 8 height 8
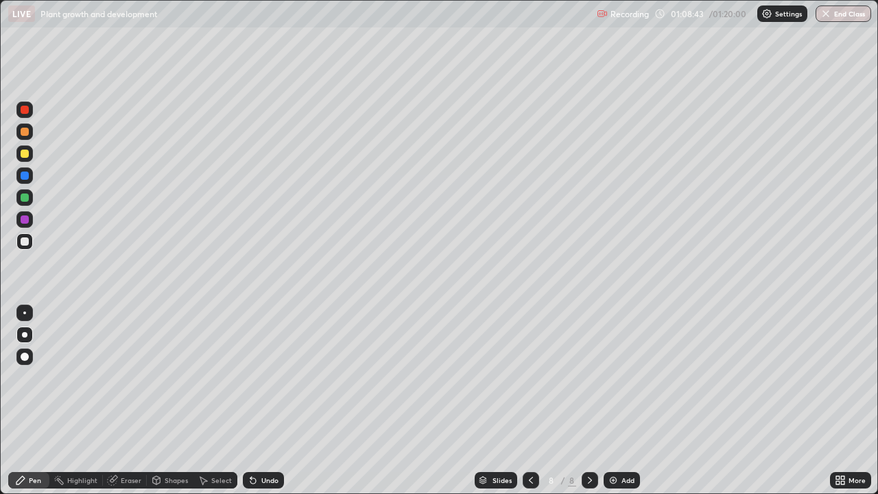
click at [621, 406] on div "Add" at bounding box center [627, 480] width 13 height 7
click at [528, 406] on icon at bounding box center [530, 480] width 11 height 11
click at [589, 406] on icon at bounding box center [589, 480] width 11 height 11
click at [27, 150] on div at bounding box center [24, 153] width 16 height 16
click at [28, 150] on div at bounding box center [24, 153] width 16 height 16
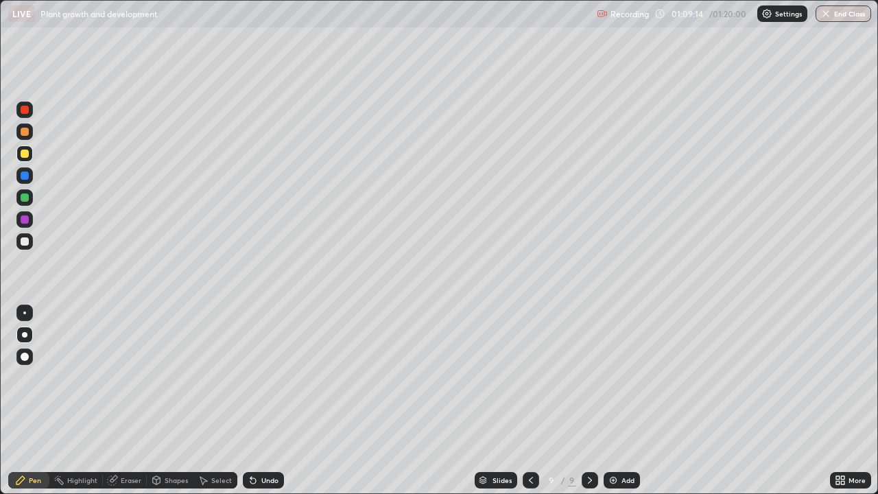
click at [25, 220] on div at bounding box center [25, 219] width 8 height 8
click at [24, 217] on div at bounding box center [25, 219] width 8 height 8
click at [25, 220] on div at bounding box center [25, 219] width 8 height 8
click at [23, 243] on div at bounding box center [25, 241] width 8 height 8
click at [25, 238] on div at bounding box center [25, 241] width 8 height 8
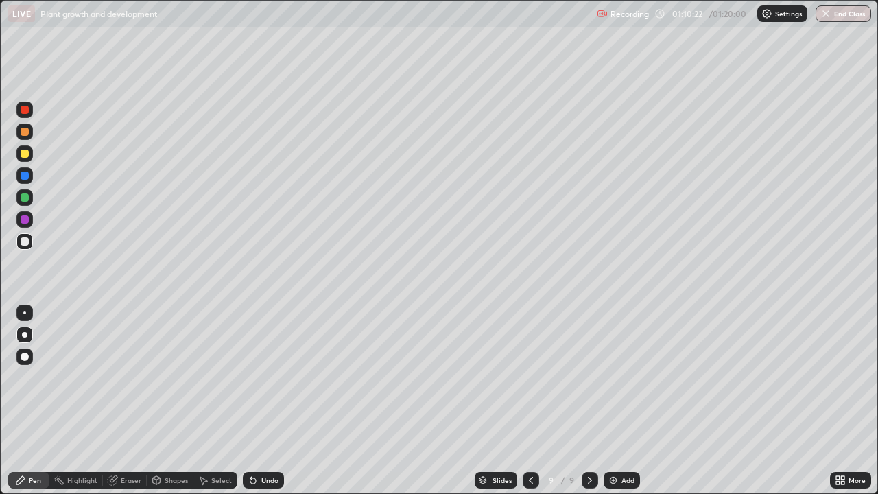
click at [32, 201] on div at bounding box center [24, 197] width 16 height 16
click at [30, 200] on div at bounding box center [24, 197] width 16 height 16
click at [32, 198] on div at bounding box center [24, 197] width 16 height 16
click at [31, 240] on div at bounding box center [24, 241] width 16 height 16
click at [29, 242] on div at bounding box center [24, 241] width 16 height 16
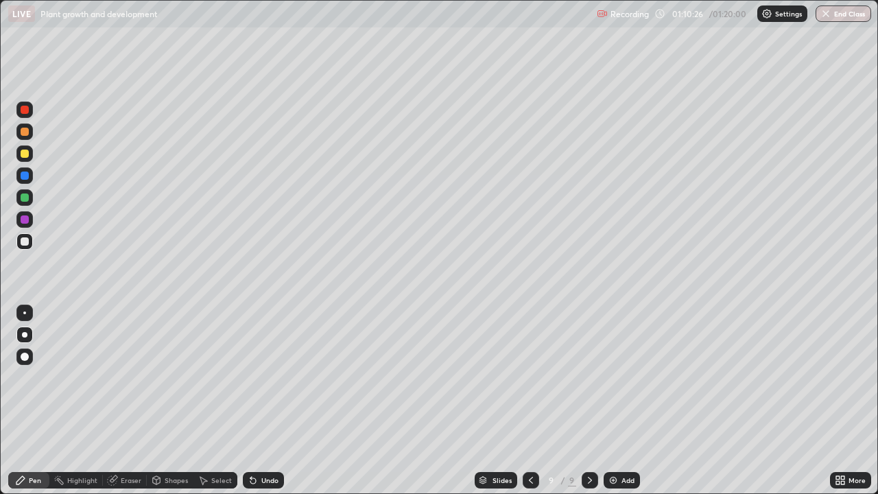
click at [27, 242] on div at bounding box center [25, 241] width 8 height 8
click at [27, 199] on div at bounding box center [25, 197] width 8 height 8
click at [28, 198] on div at bounding box center [25, 197] width 8 height 8
click at [25, 240] on div at bounding box center [25, 241] width 8 height 8
click at [29, 241] on div at bounding box center [24, 241] width 16 height 16
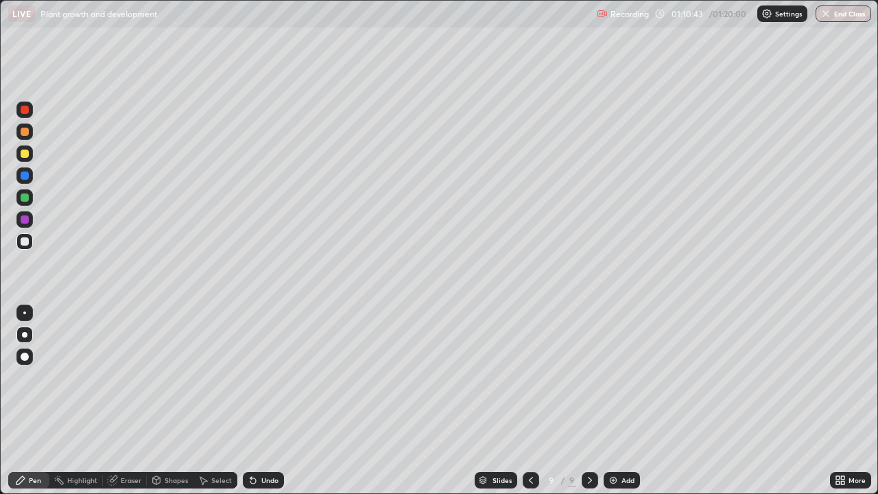
click at [24, 199] on div at bounding box center [25, 197] width 8 height 8
click at [25, 242] on div at bounding box center [25, 241] width 8 height 8
click at [27, 244] on div at bounding box center [25, 241] width 8 height 8
click at [23, 196] on div at bounding box center [25, 197] width 8 height 8
click at [26, 197] on div at bounding box center [25, 197] width 8 height 8
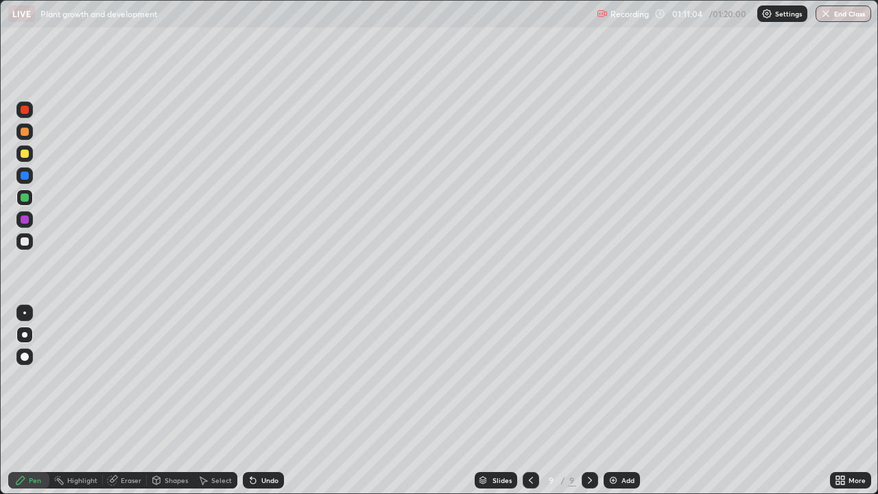
click at [25, 241] on div at bounding box center [25, 241] width 8 height 8
click at [21, 238] on div at bounding box center [25, 241] width 8 height 8
click at [849, 19] on button "End Class" at bounding box center [844, 13] width 56 height 16
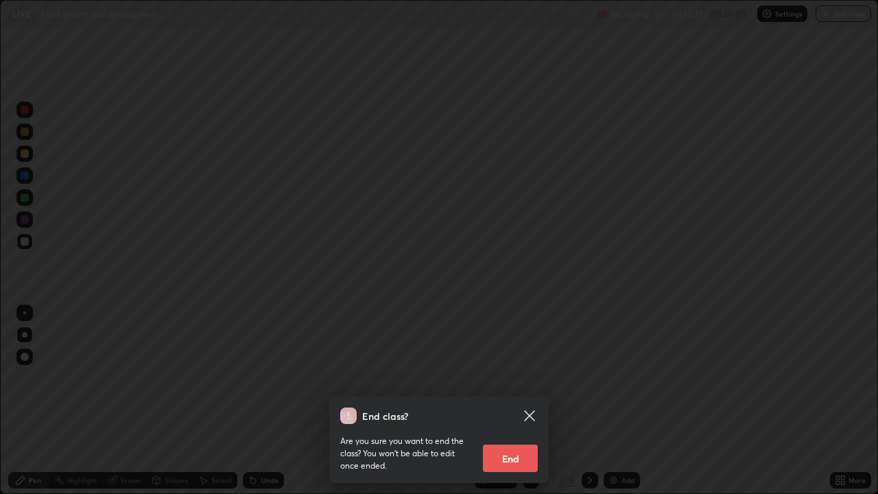
click at [506, 406] on button "End" at bounding box center [510, 457] width 55 height 27
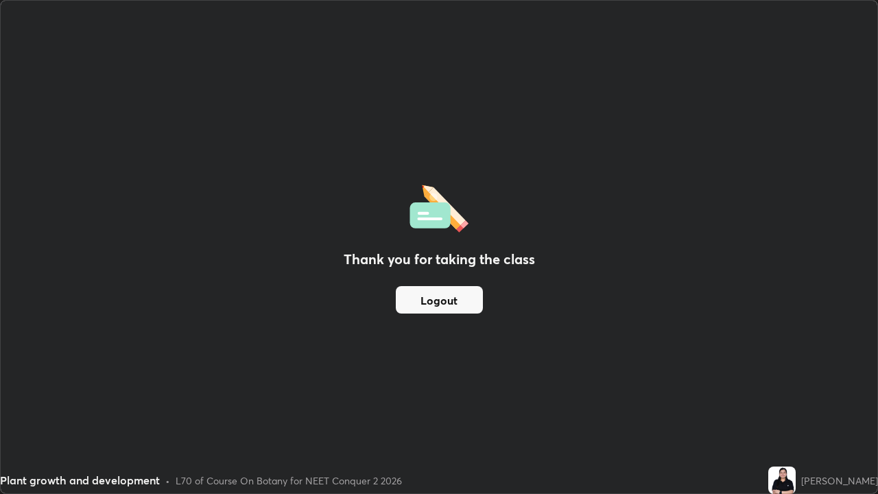
click at [454, 300] on button "Logout" at bounding box center [439, 299] width 87 height 27
